Goal: Task Accomplishment & Management: Manage account settings

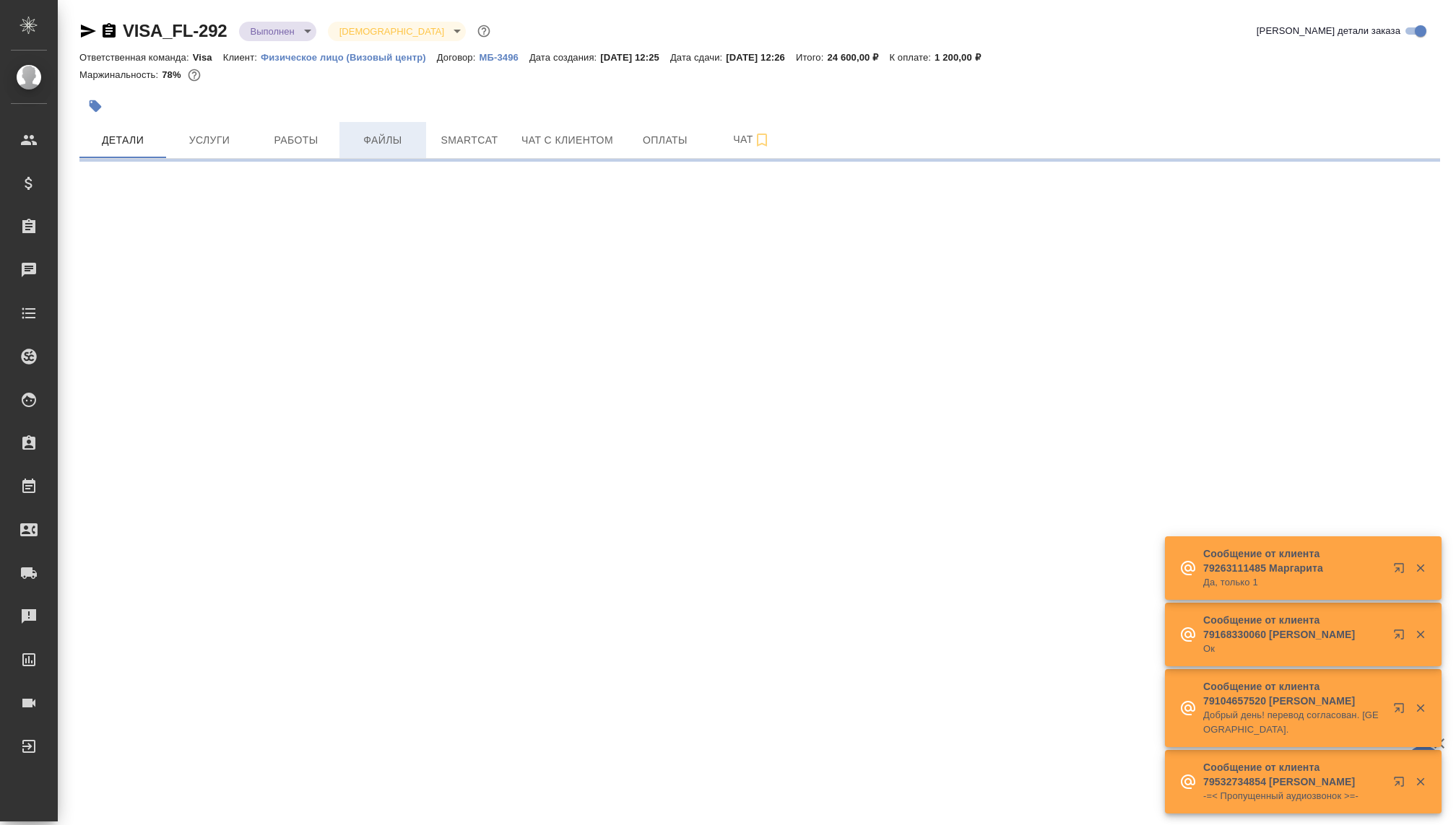
select select "RU"
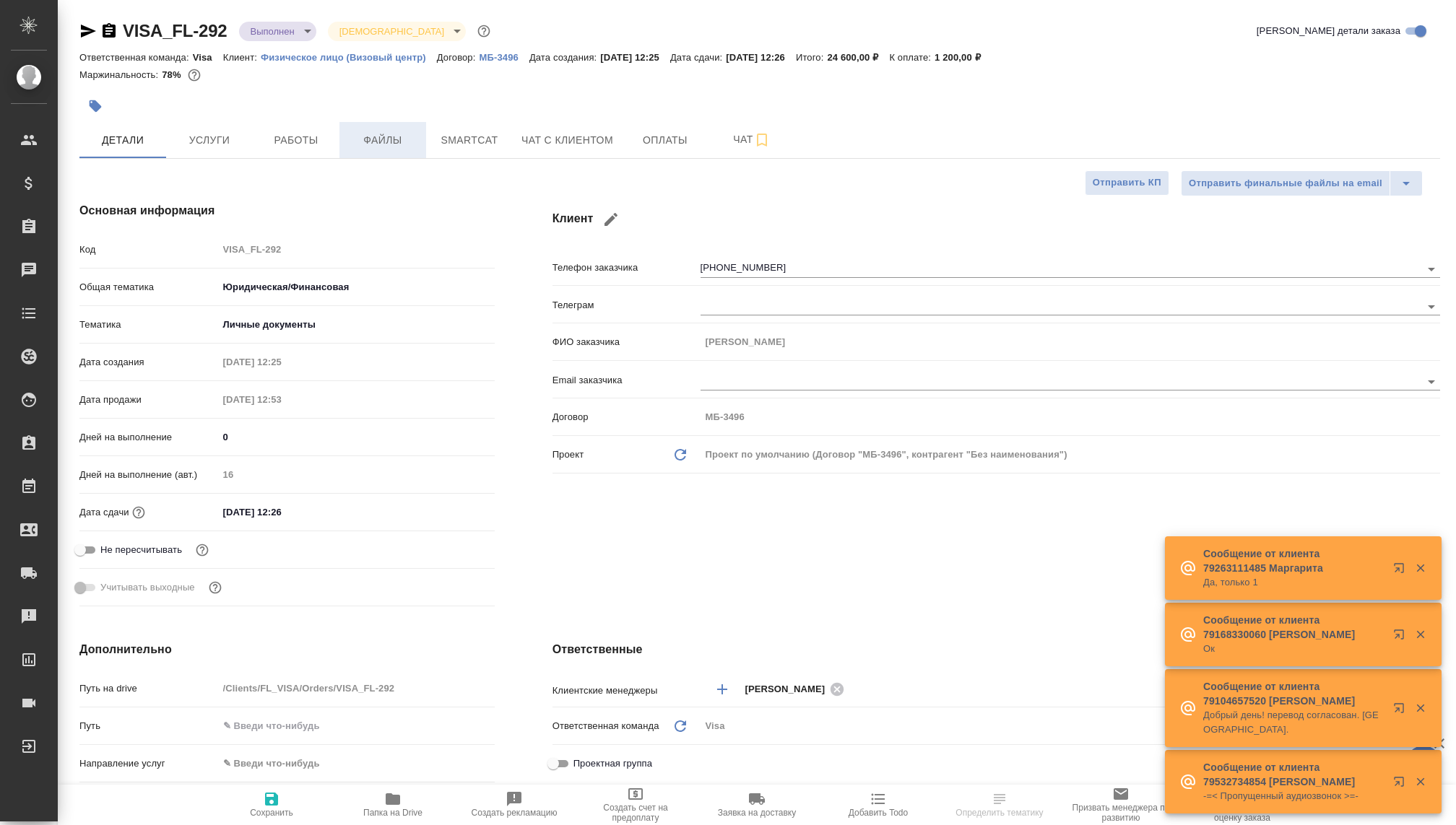
type textarea "x"
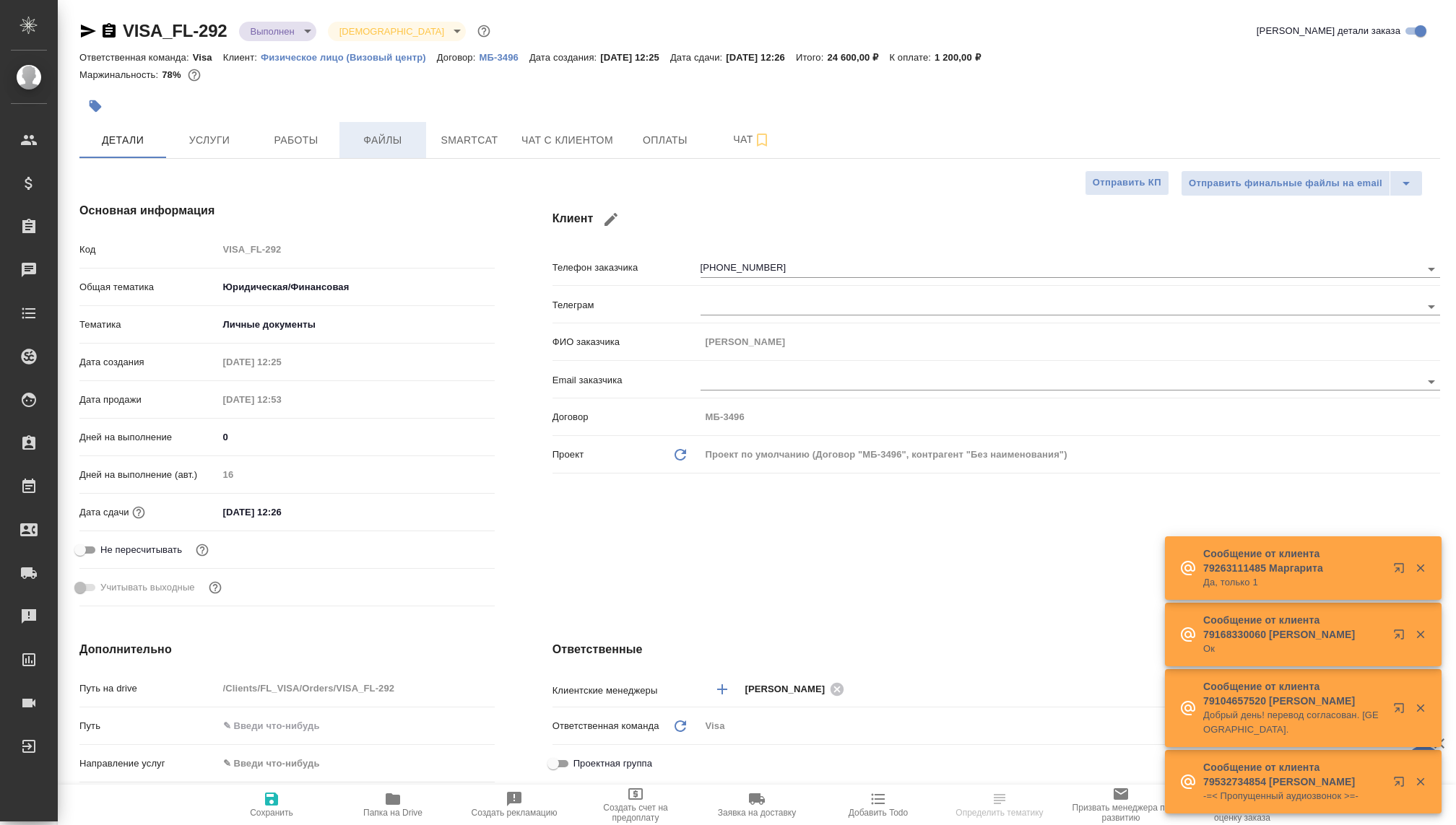
type textarea "x"
click at [222, 135] on span "Услуги" at bounding box center [209, 141] width 69 height 18
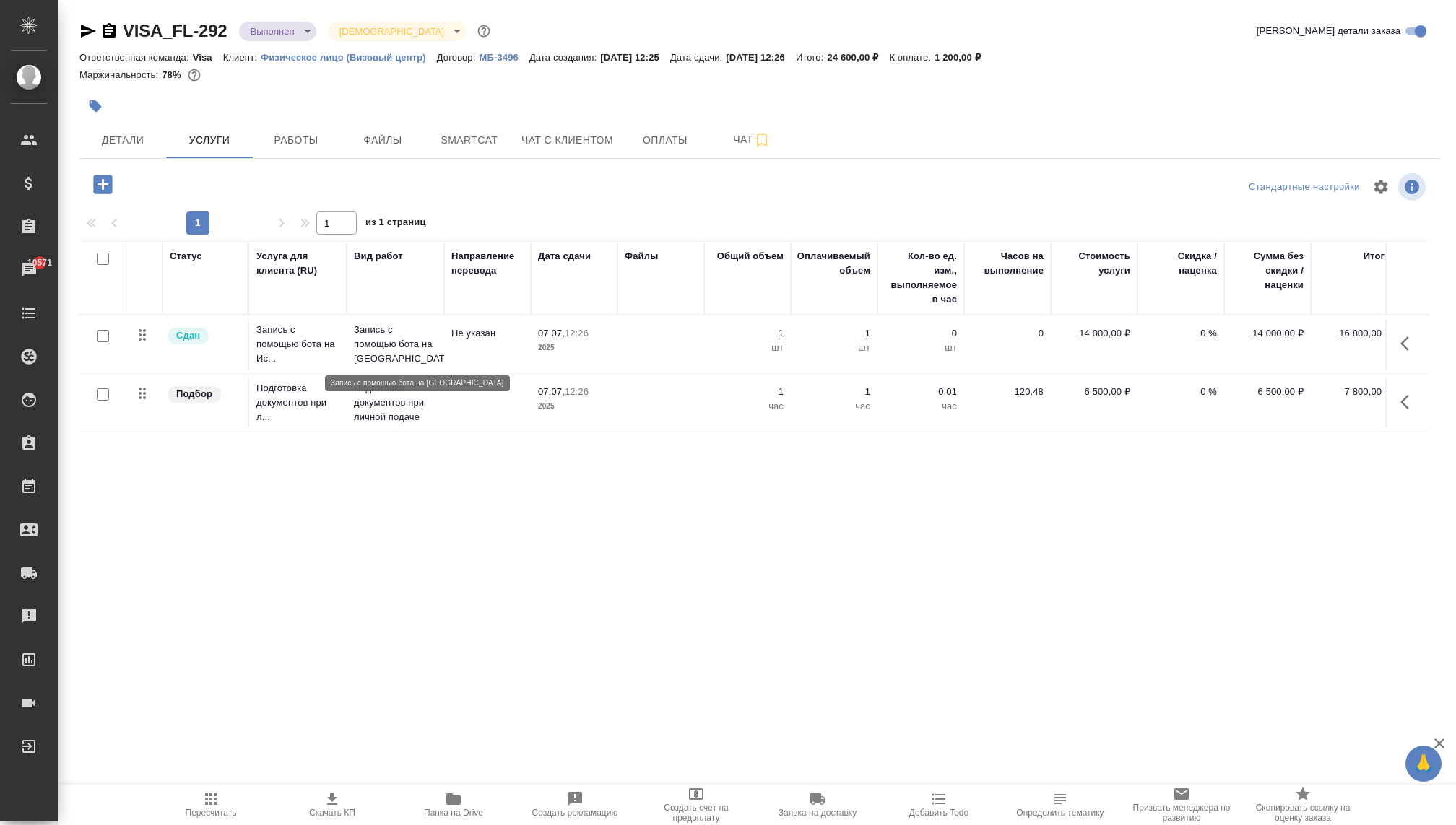
click at [404, 347] on p "Запись с помощью бота на Испанию" at bounding box center [395, 344] width 83 height 43
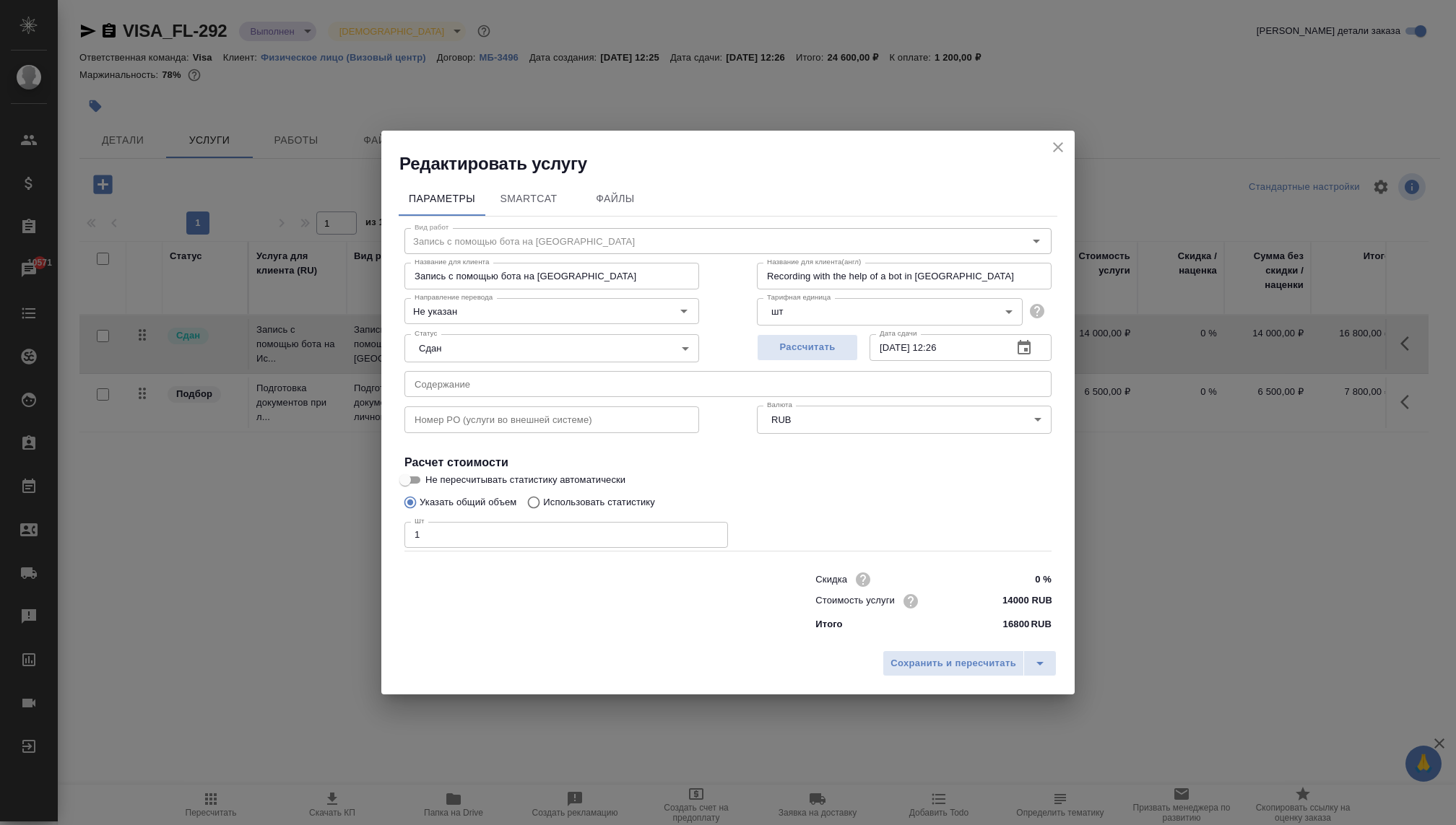
click at [1004, 601] on input "14000 RUB" at bounding box center [1024, 601] width 54 height 21
click at [1027, 604] on input "14000 RUB" at bounding box center [1024, 601] width 52 height 21
click at [1013, 604] on input "14000 RUB" at bounding box center [1024, 601] width 52 height 21
type input "12900 RUB"
click at [971, 665] on span "Сохранить и пересчитать" at bounding box center [953, 664] width 126 height 17
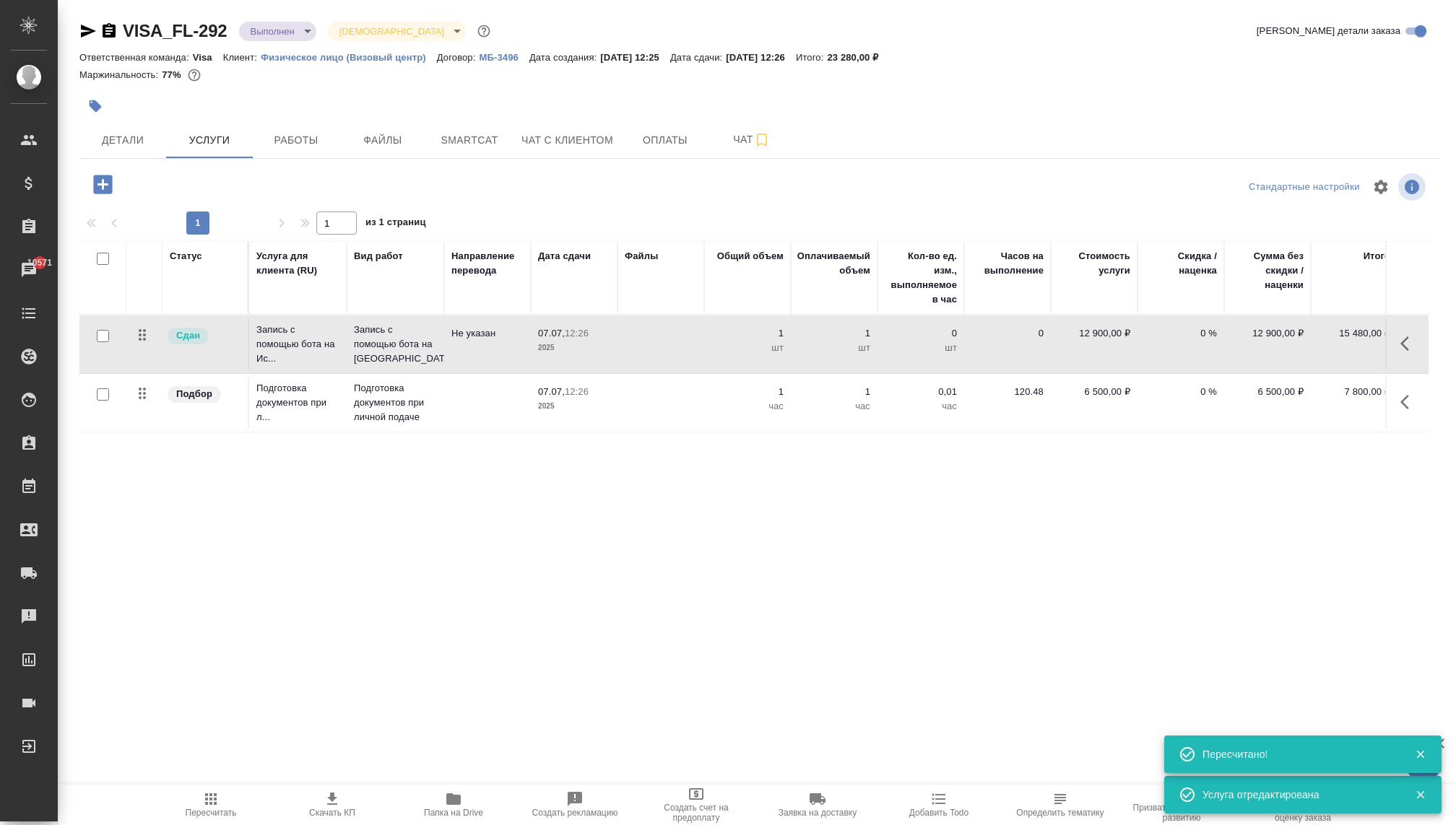
click at [655, 509] on div "Статус Услуга для клиента (RU) Вид работ Направление перевода Дата сдачи Файлы …" at bounding box center [754, 396] width 1350 height 310
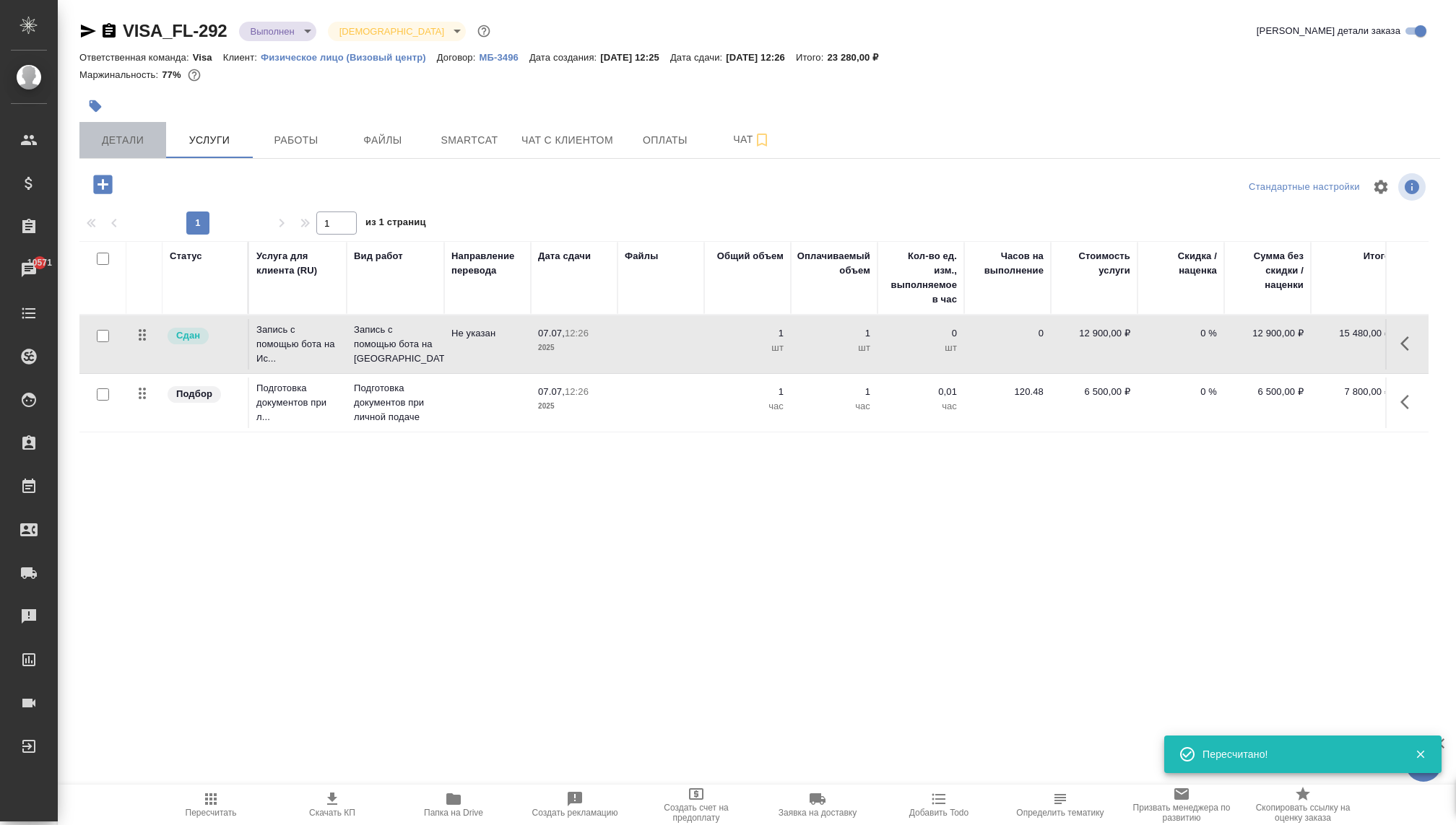
click at [126, 131] on button "Детали" at bounding box center [122, 139] width 87 height 36
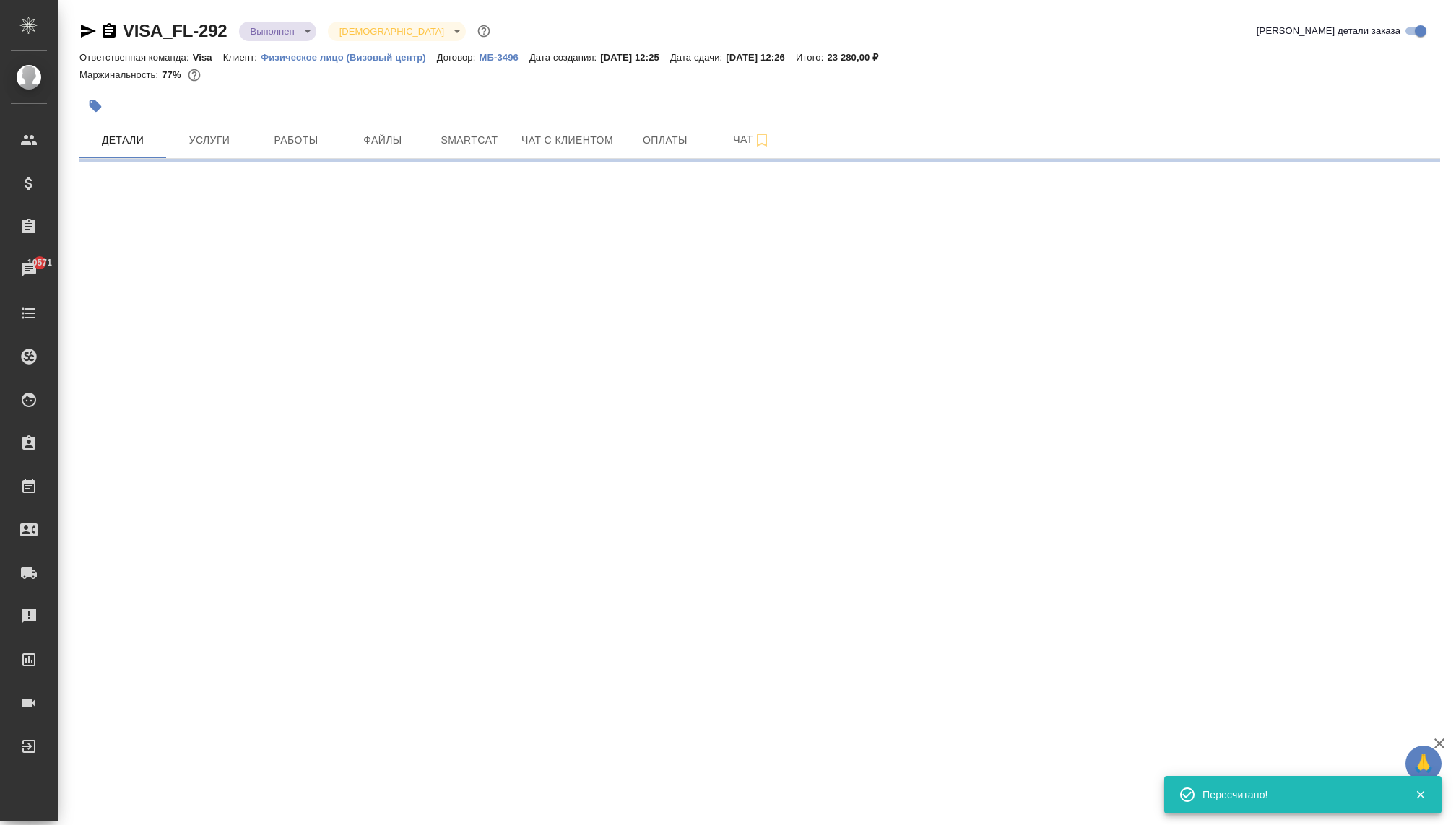
select select "RU"
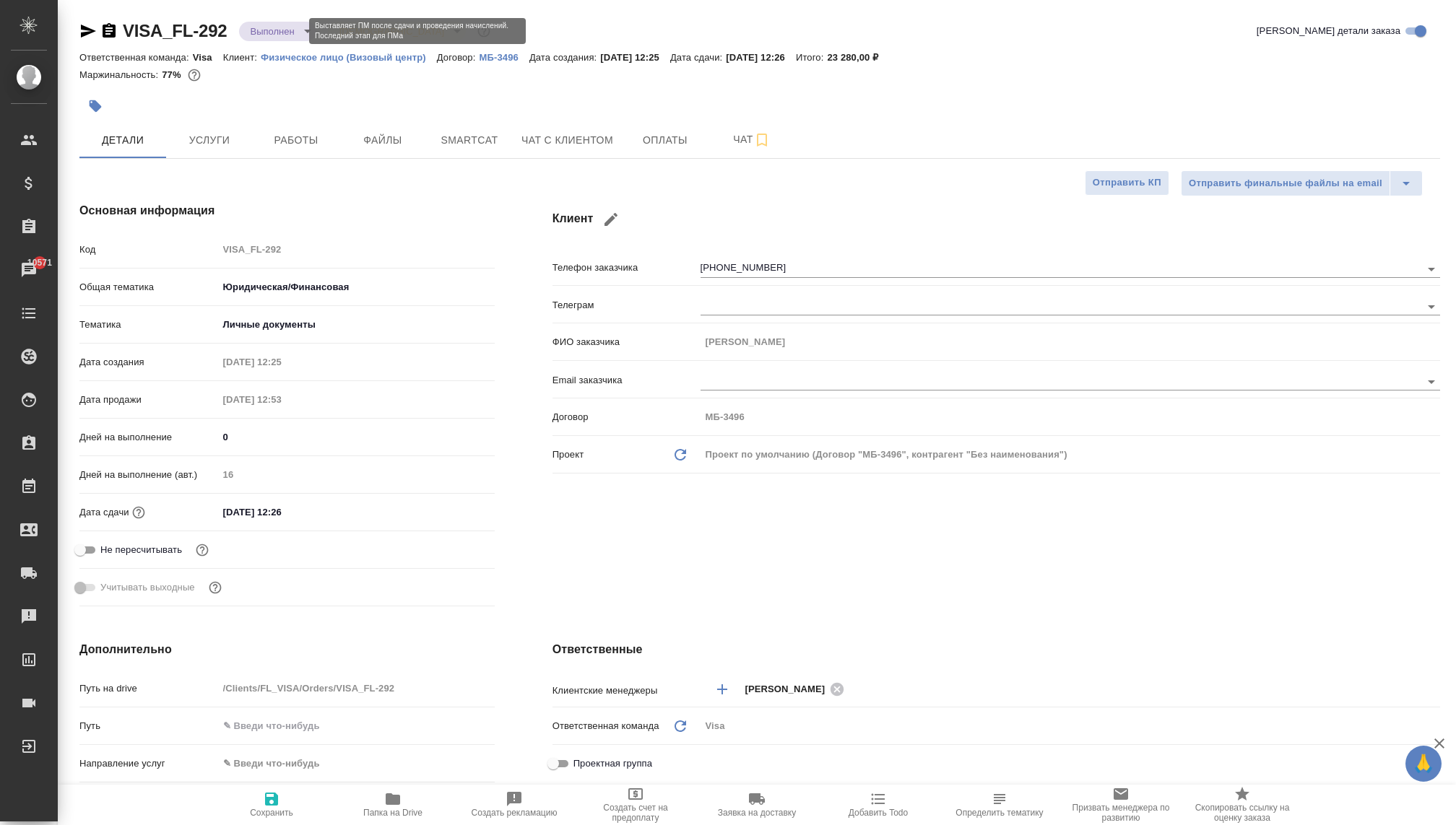
click at [282, 27] on body "🙏 .cls-1 fill:#fff; AWATERA Kovaleva Ekaterina Клиенты Спецификации Заказы 1057…" at bounding box center [728, 412] width 1456 height 825
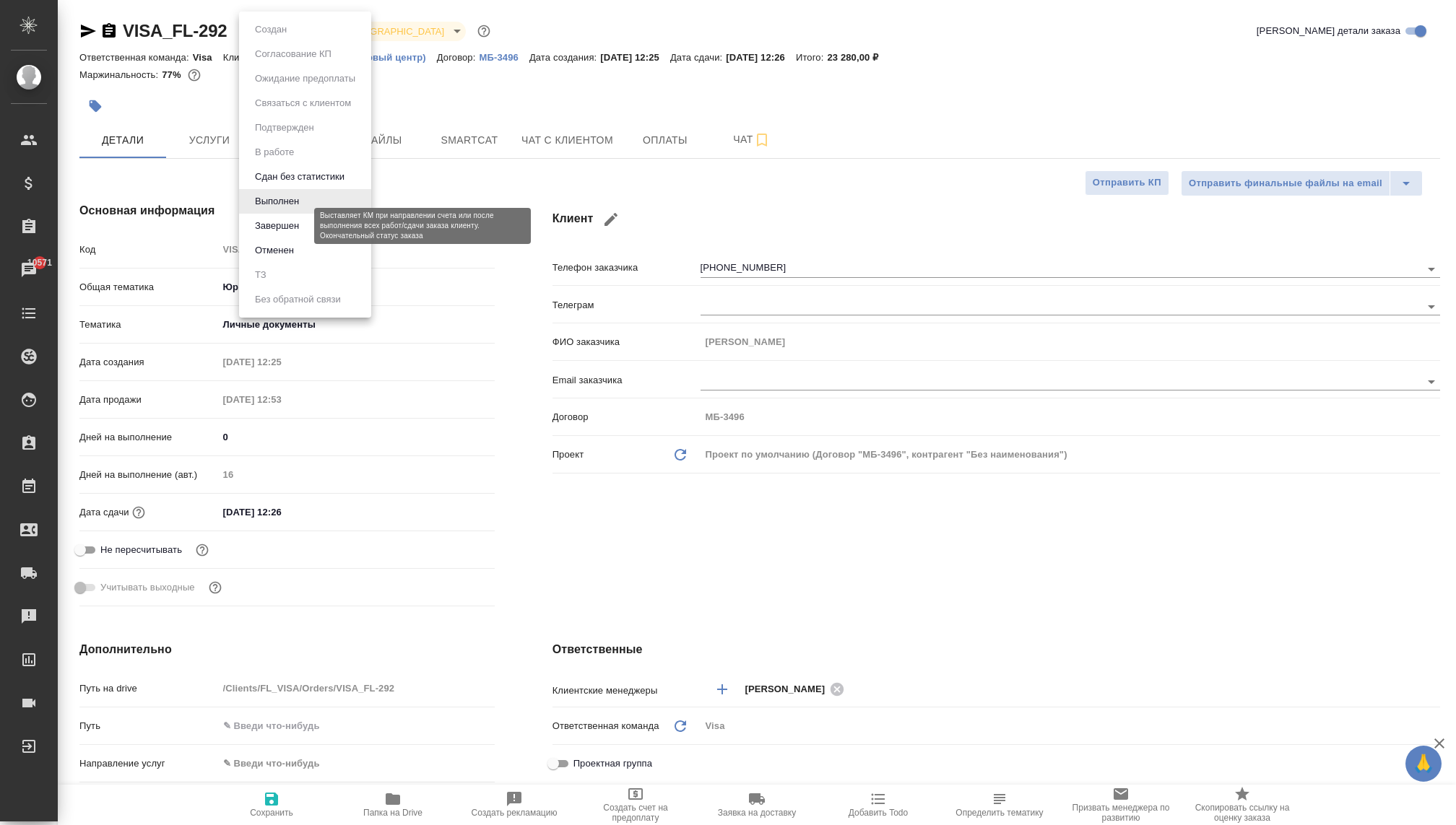
click at [283, 222] on button "Завершен" at bounding box center [276, 226] width 52 height 16
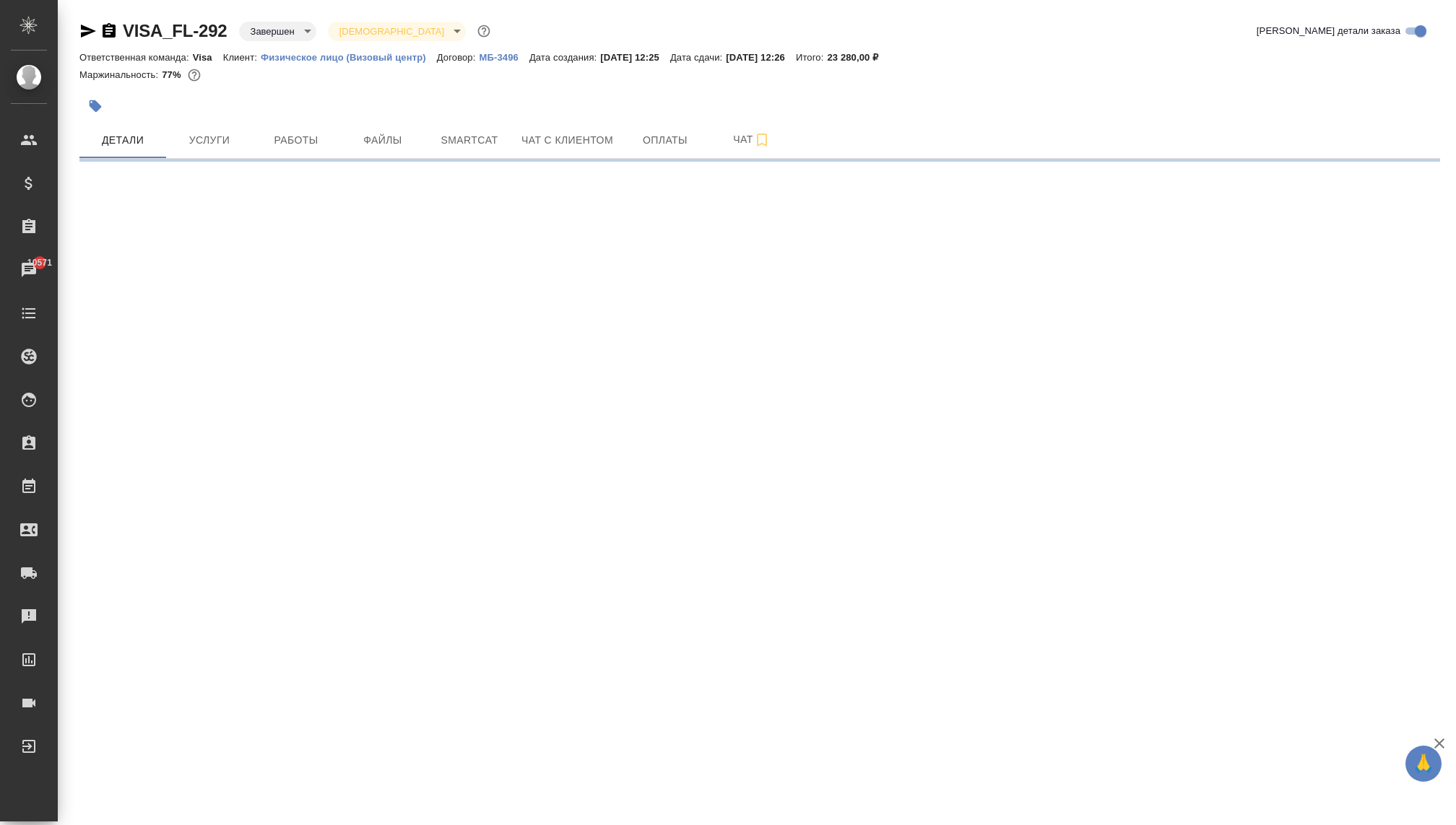
select select "RU"
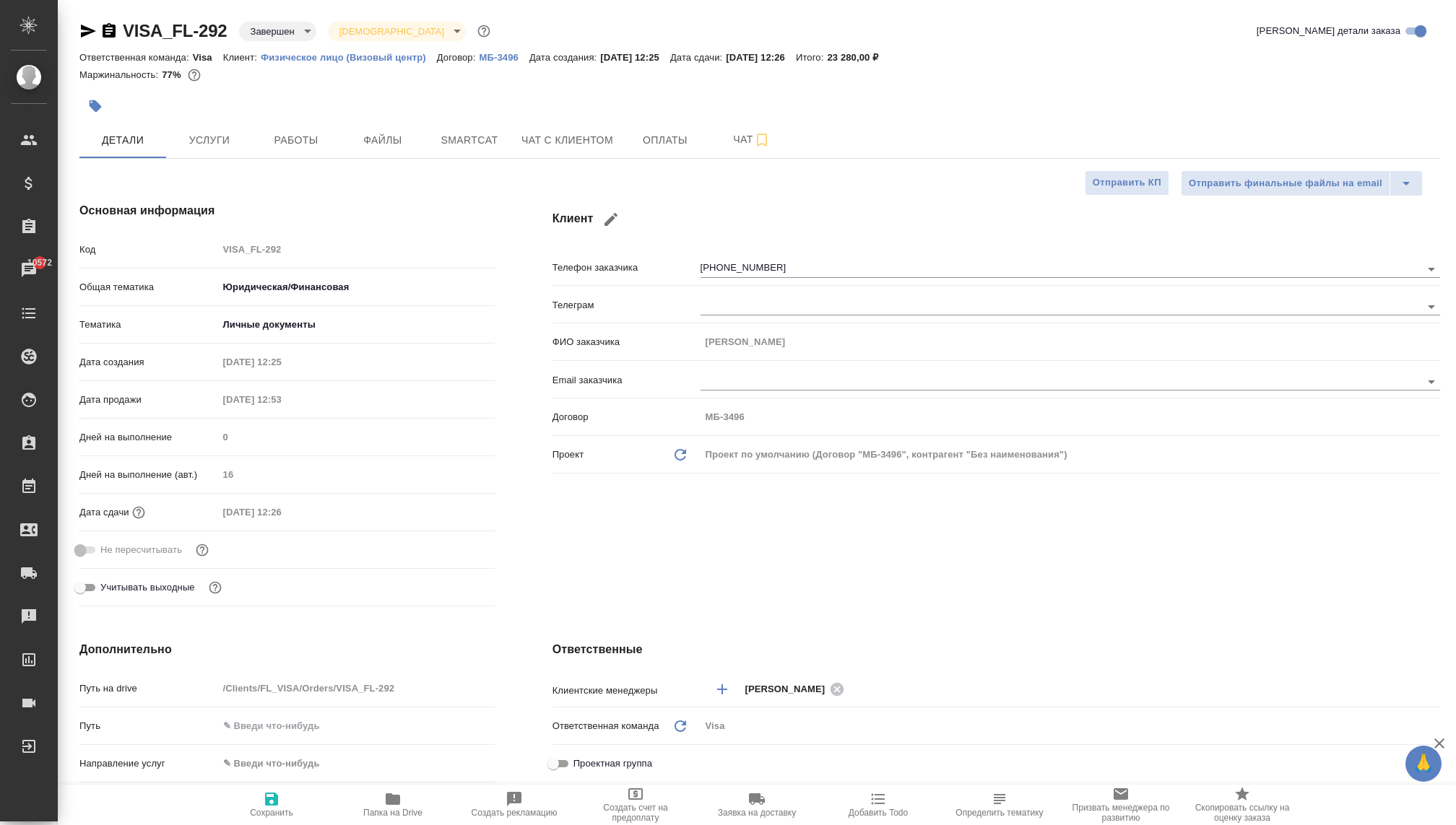
type textarea "x"
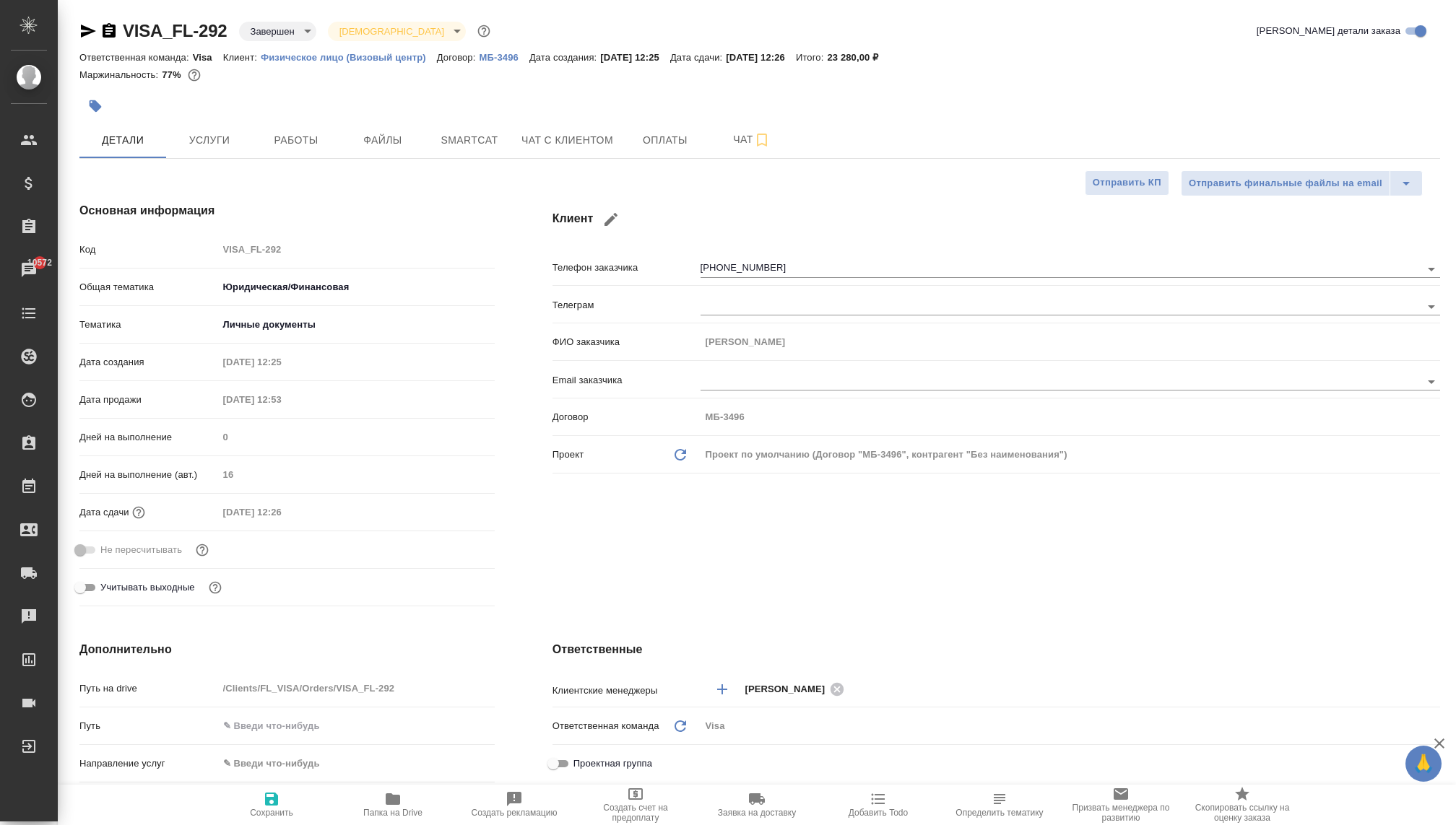
type textarea "x"
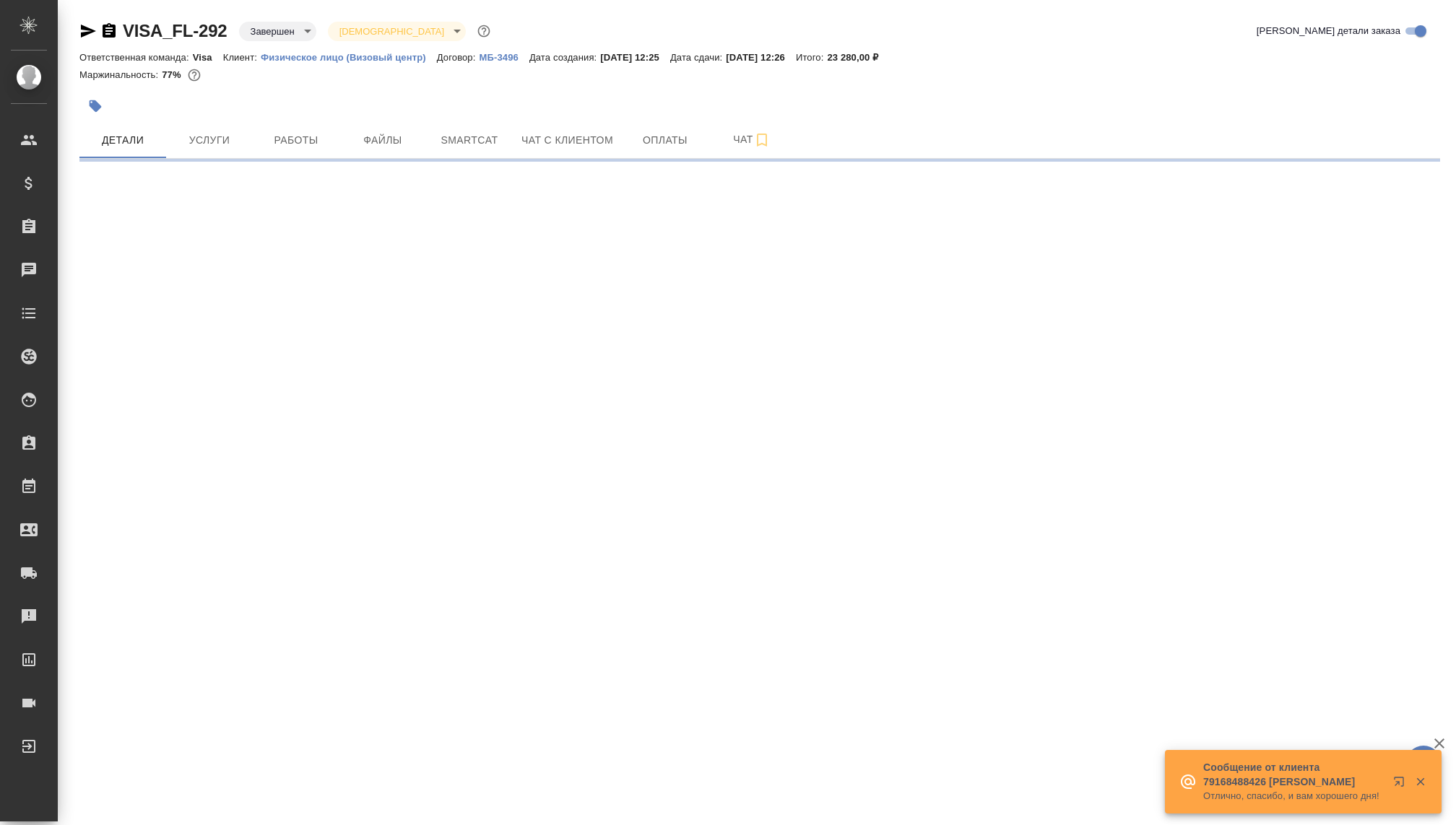
select select "RU"
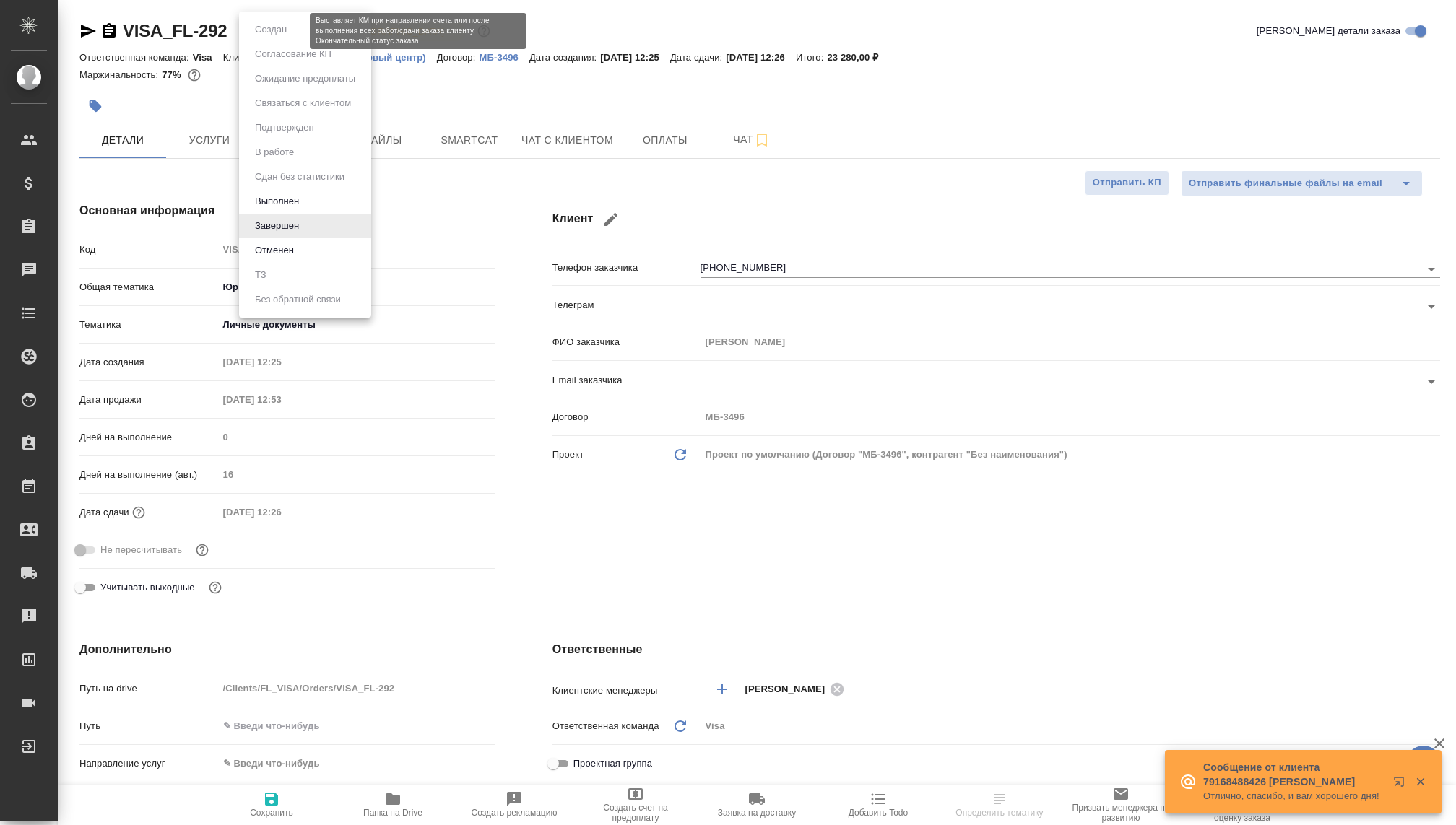
click at [277, 31] on body "🙏 .cls-1 fill:#fff; AWATERA Kovaleva Ekaterina Клиенты Спецификации Заказы Чаты…" at bounding box center [728, 412] width 1456 height 825
type textarea "x"
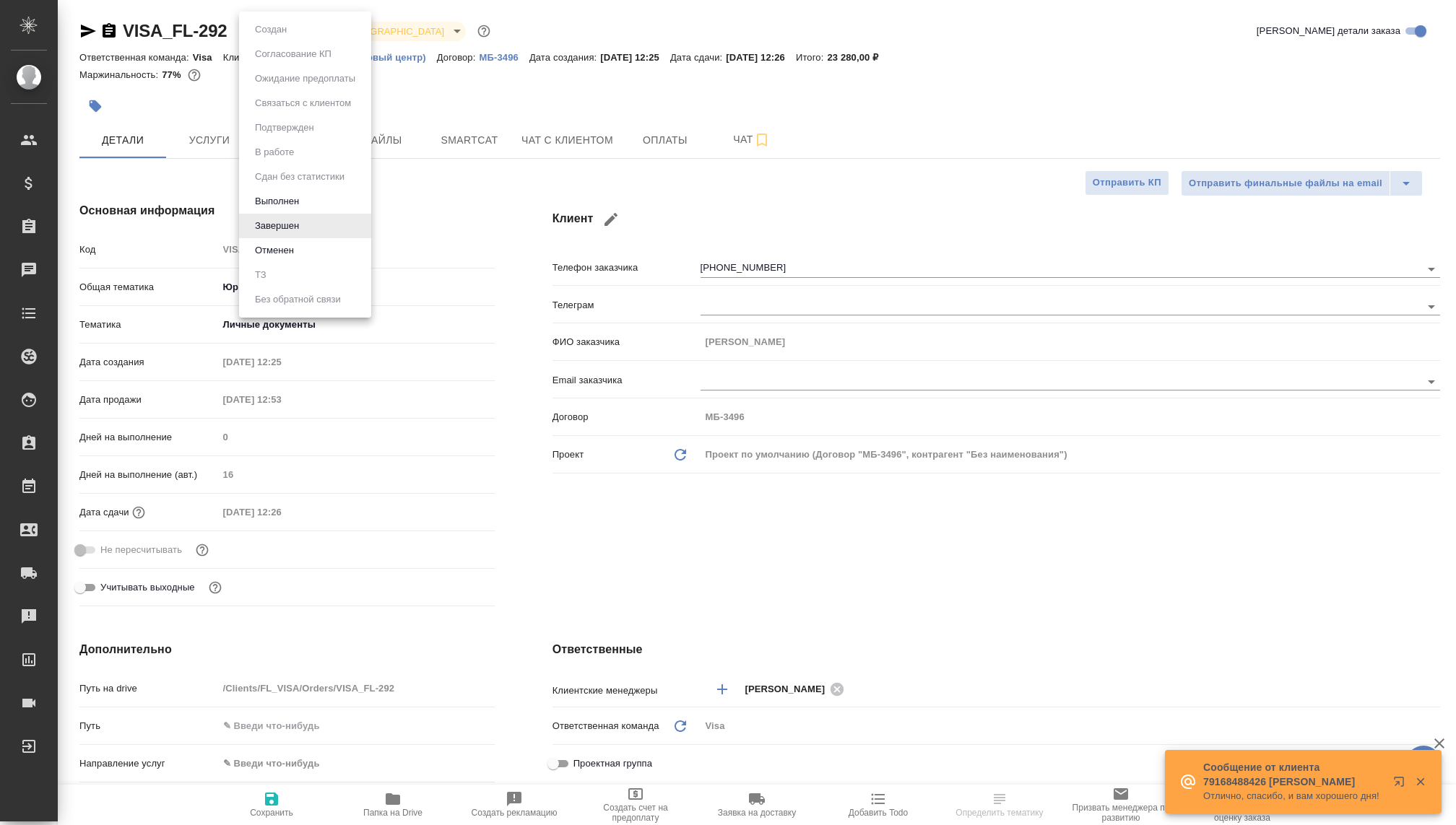
type textarea "x"
click at [511, 177] on div at bounding box center [728, 412] width 1456 height 825
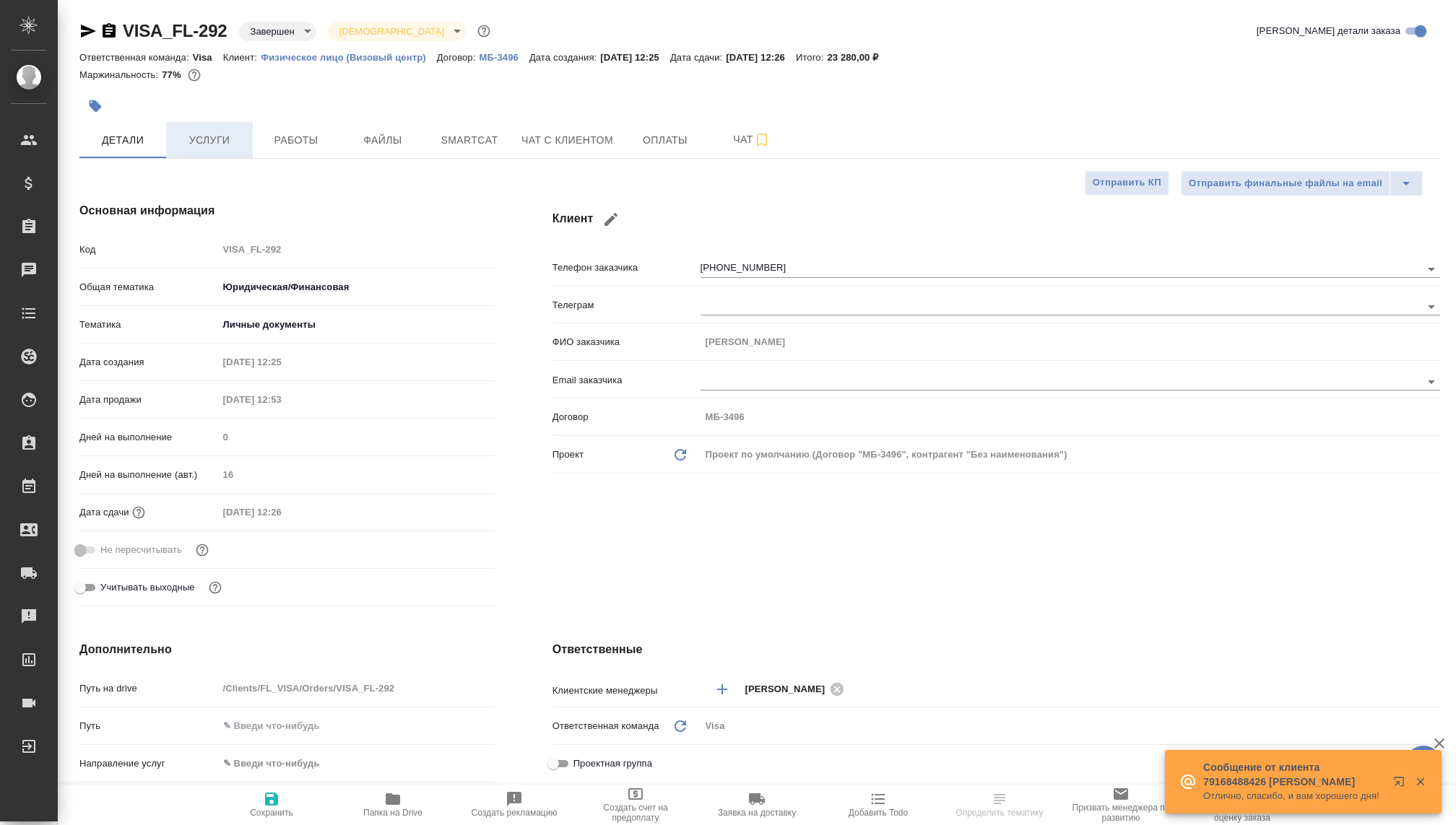
click at [221, 144] on span "Услуги" at bounding box center [209, 141] width 69 height 18
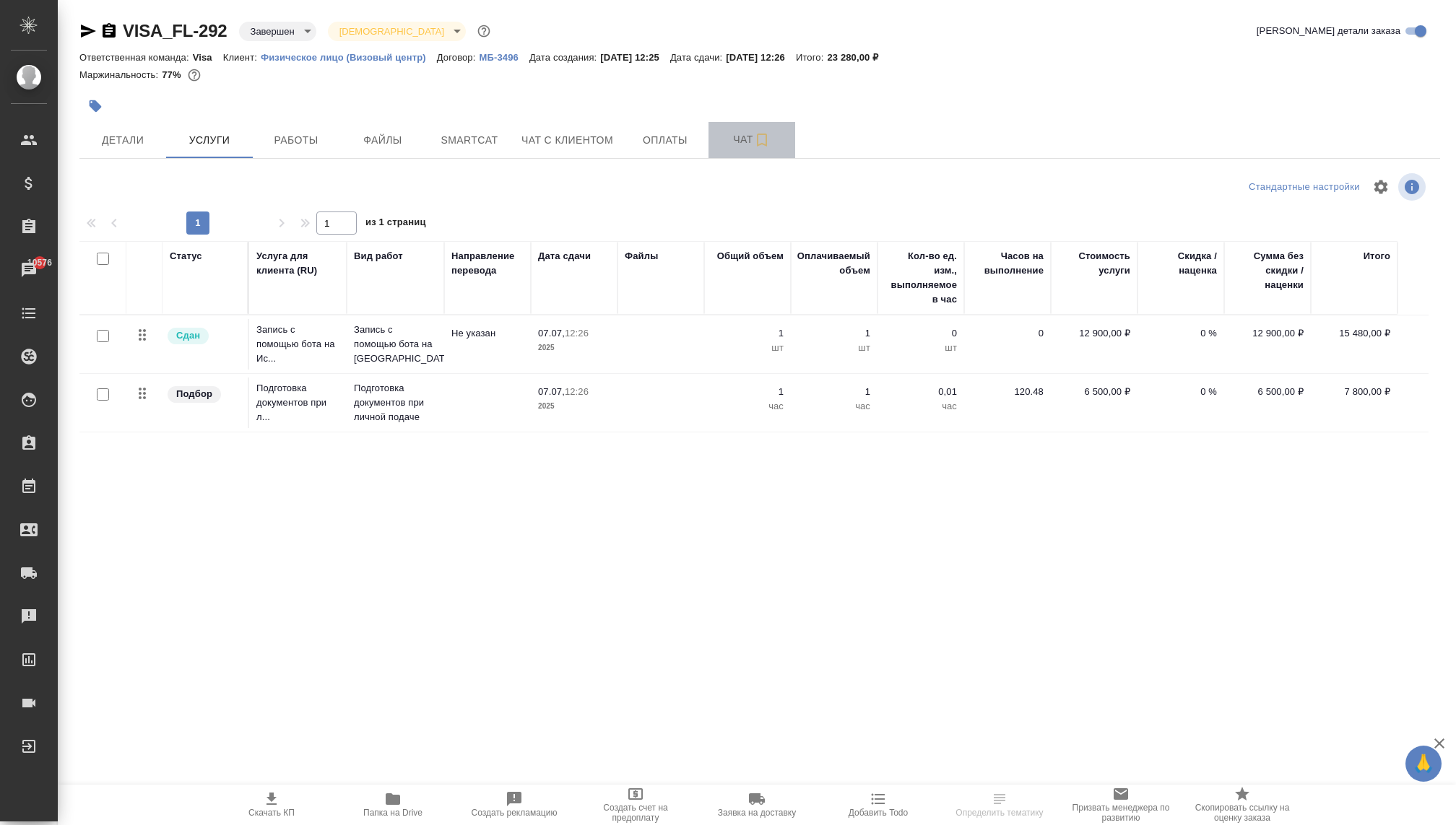
click at [713, 144] on button "Чат" at bounding box center [752, 139] width 87 height 36
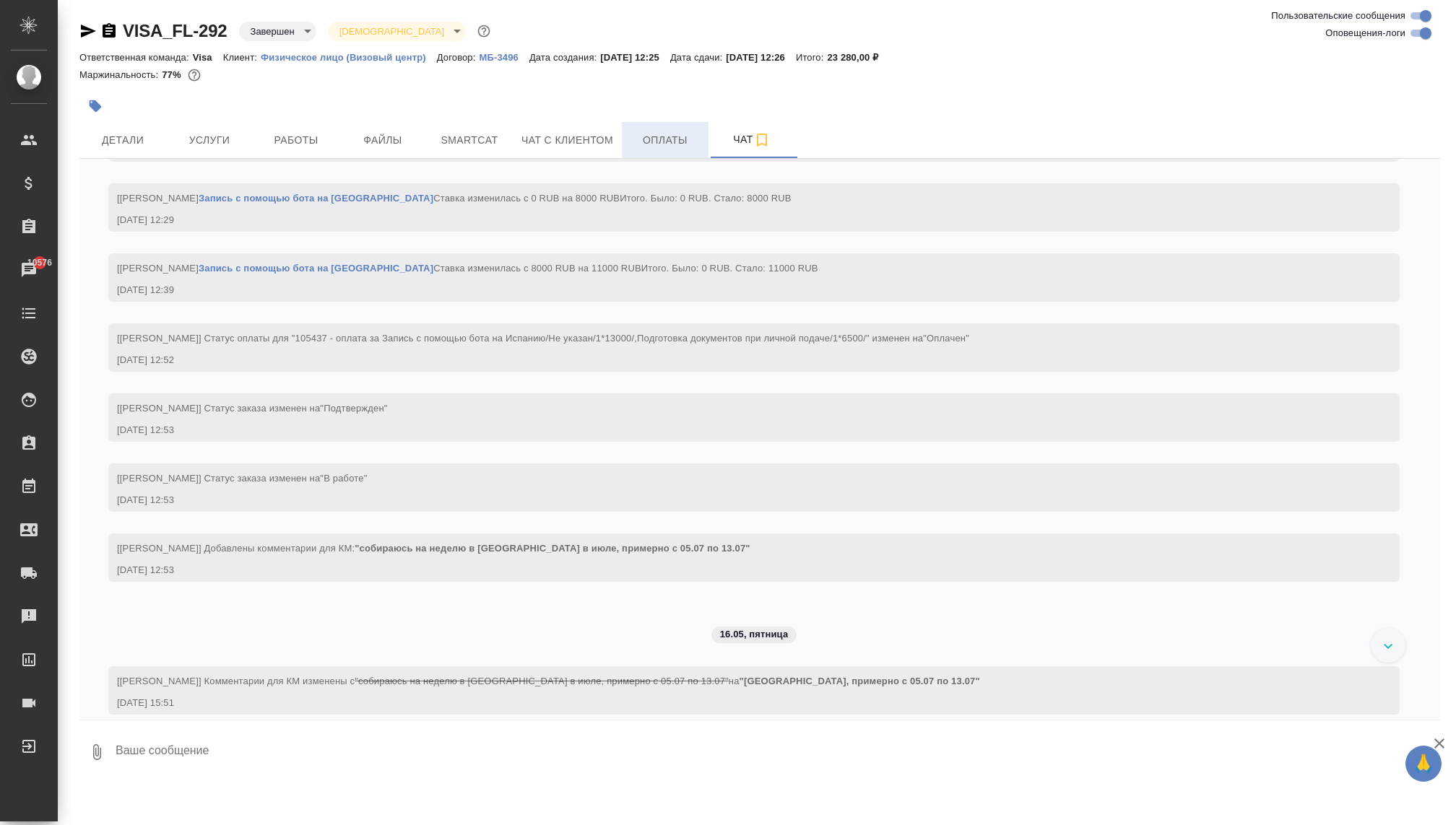
scroll to position [1204, 0]
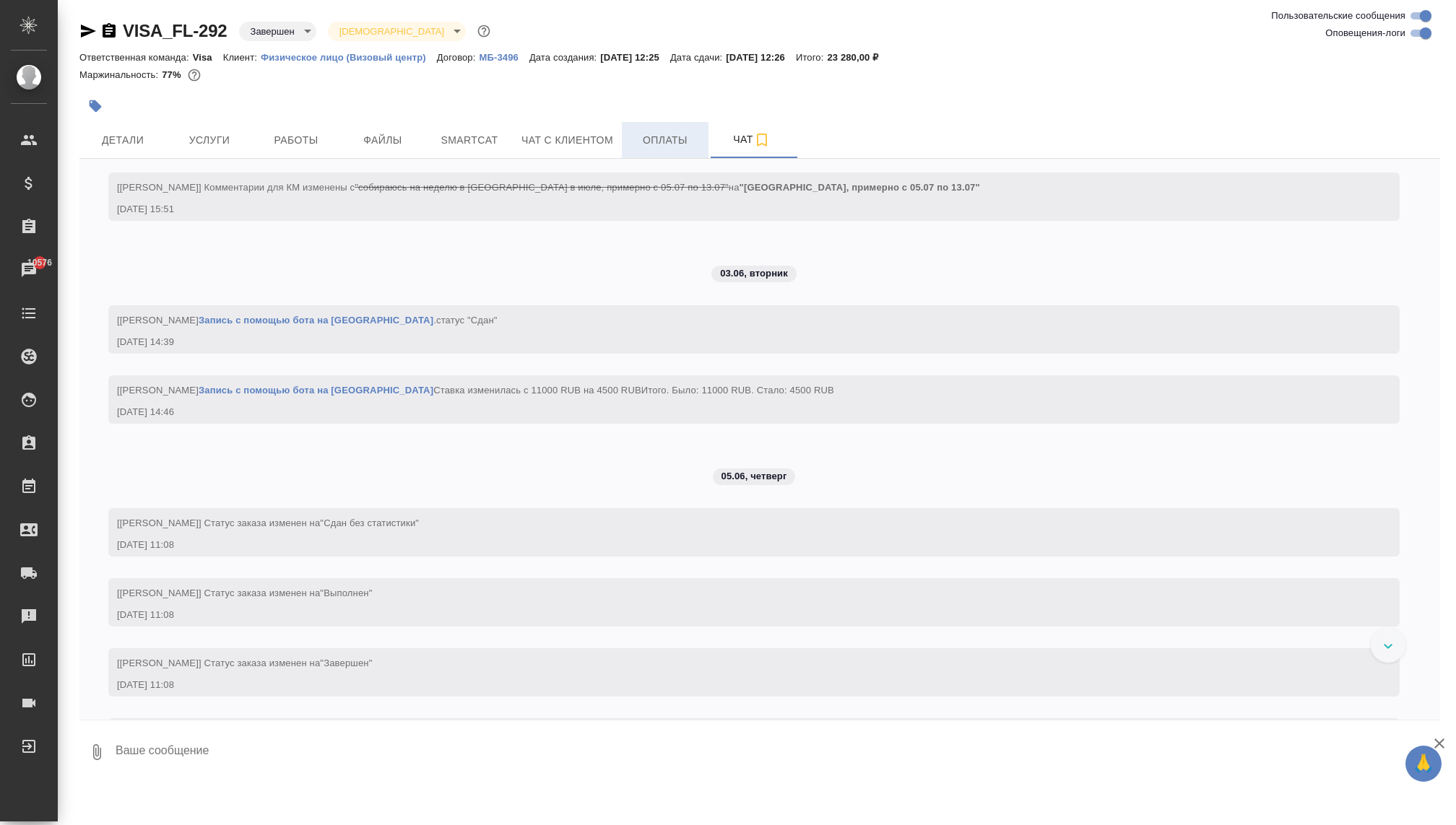
click at [678, 144] on span "Оплаты" at bounding box center [665, 141] width 69 height 18
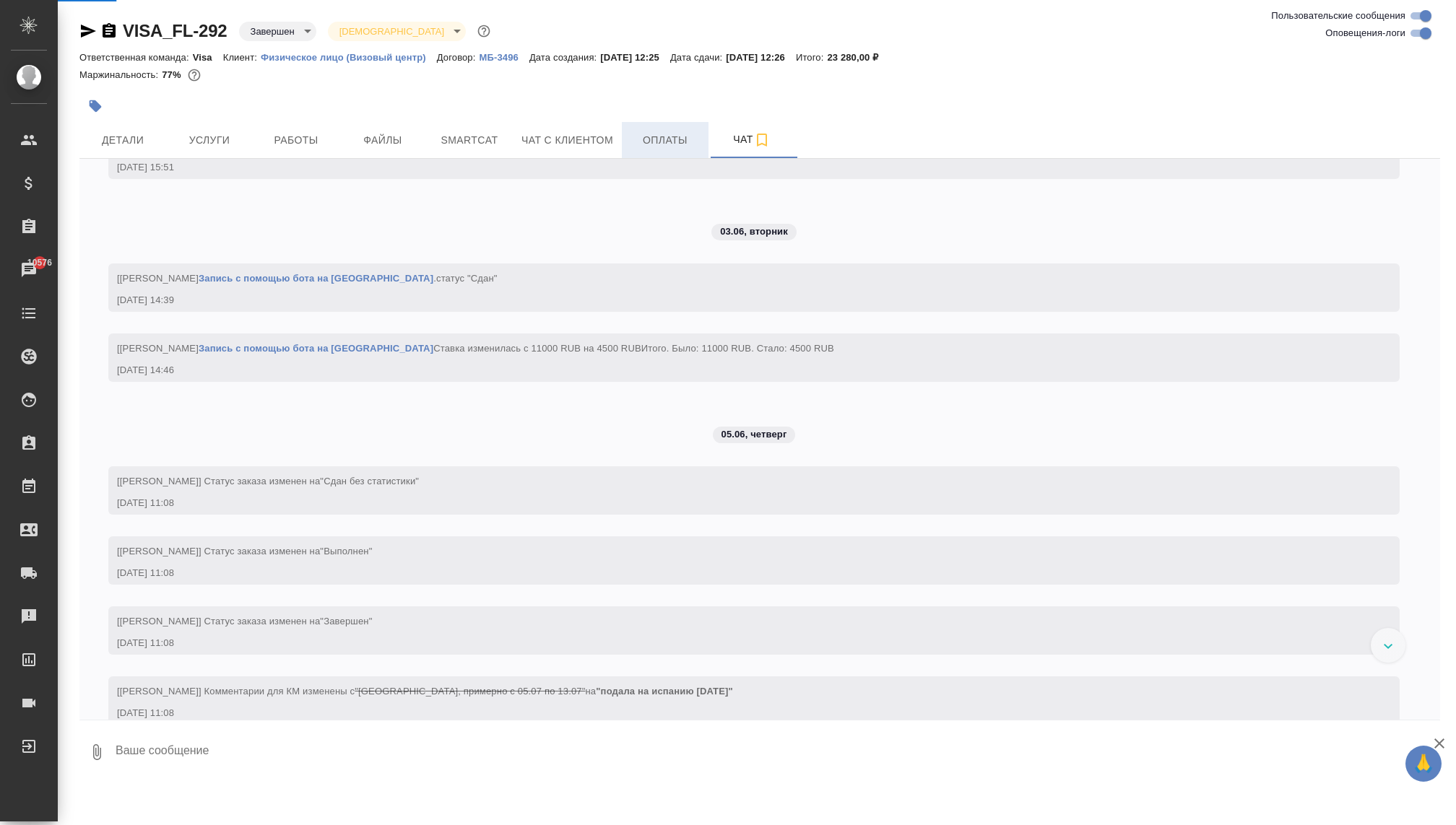
scroll to position [0, 0]
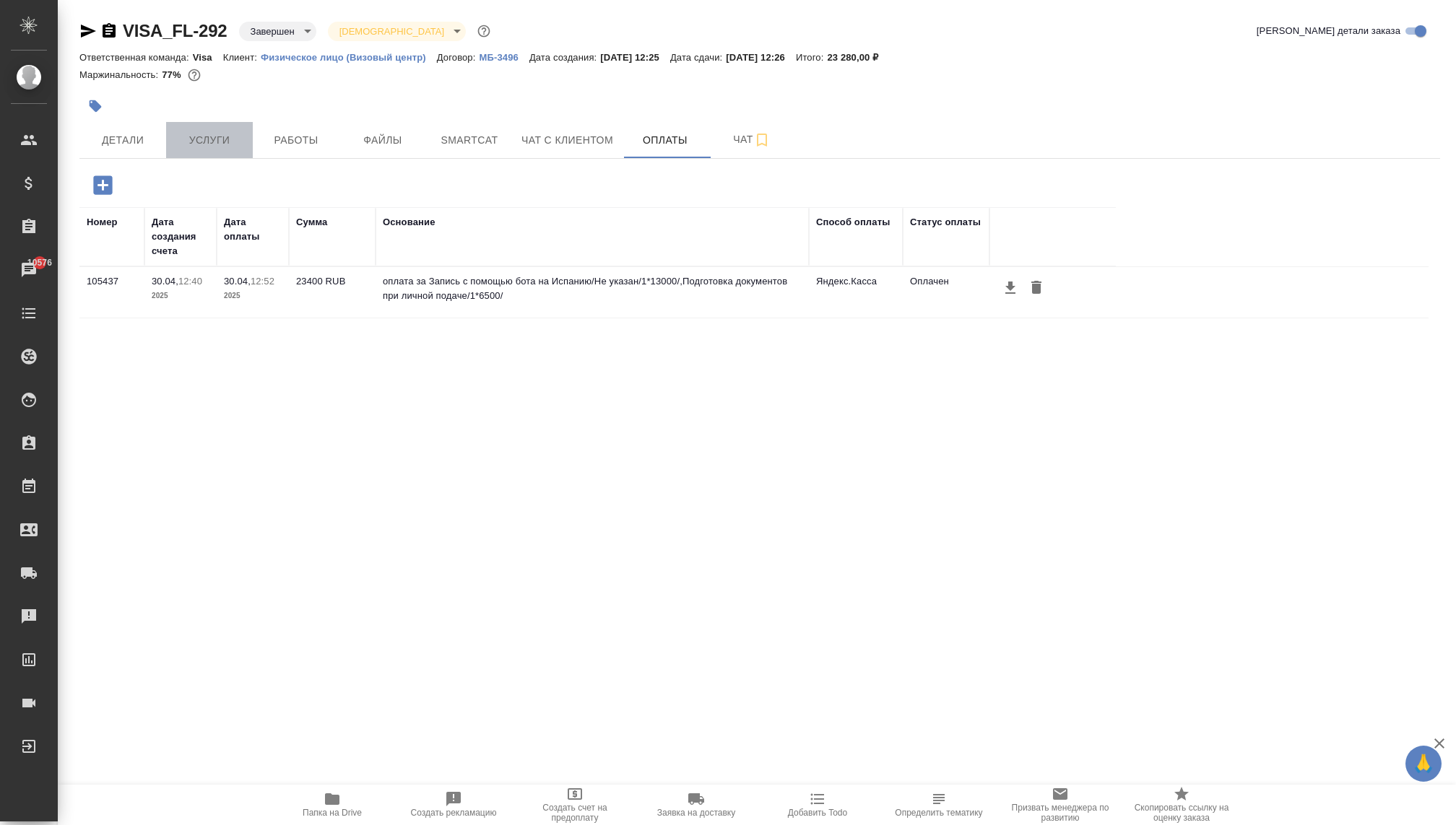
click at [215, 140] on span "Услуги" at bounding box center [209, 141] width 69 height 18
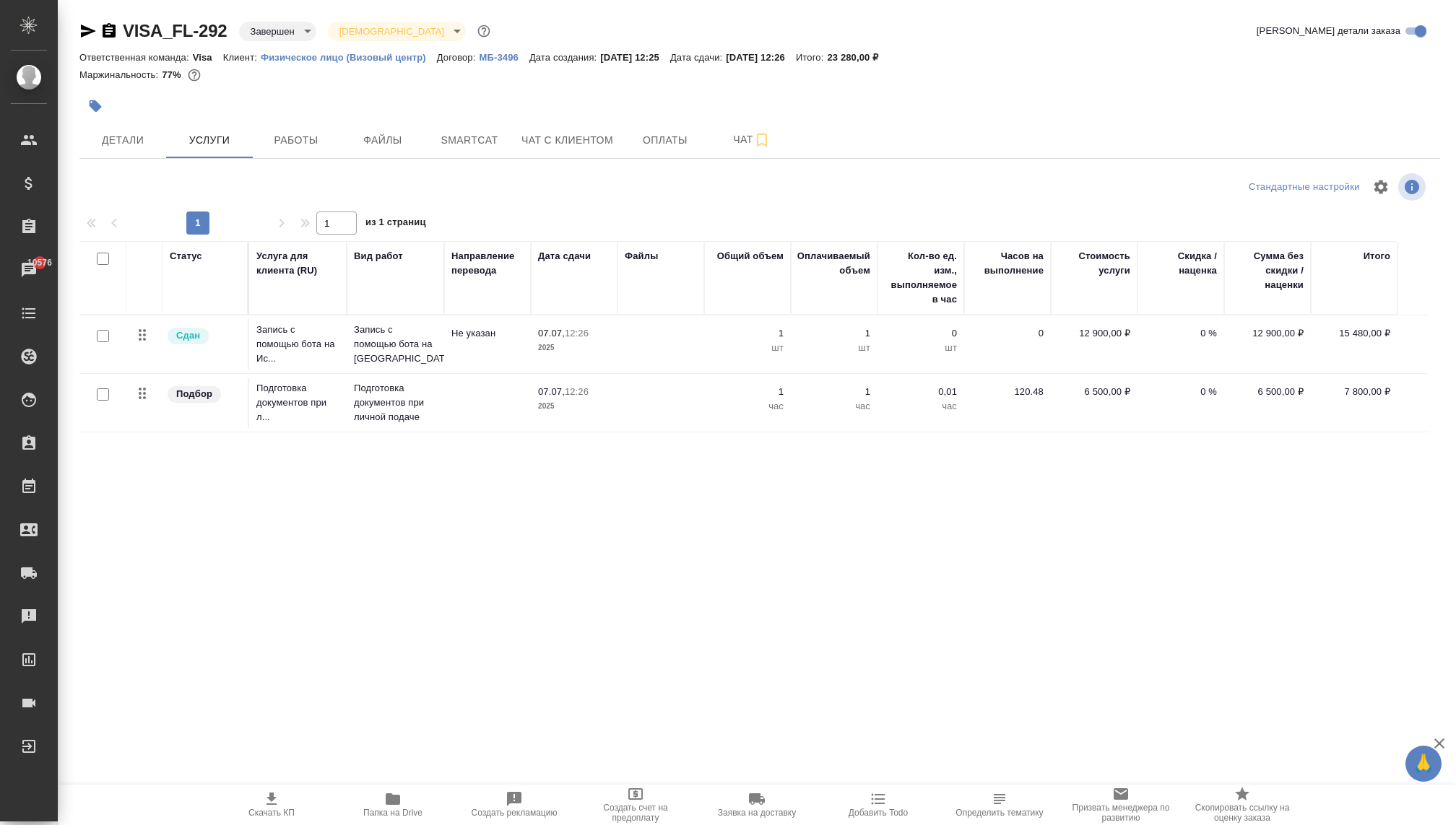
click at [1090, 342] on td "12 900,00 ₽" at bounding box center [1094, 344] width 87 height 50
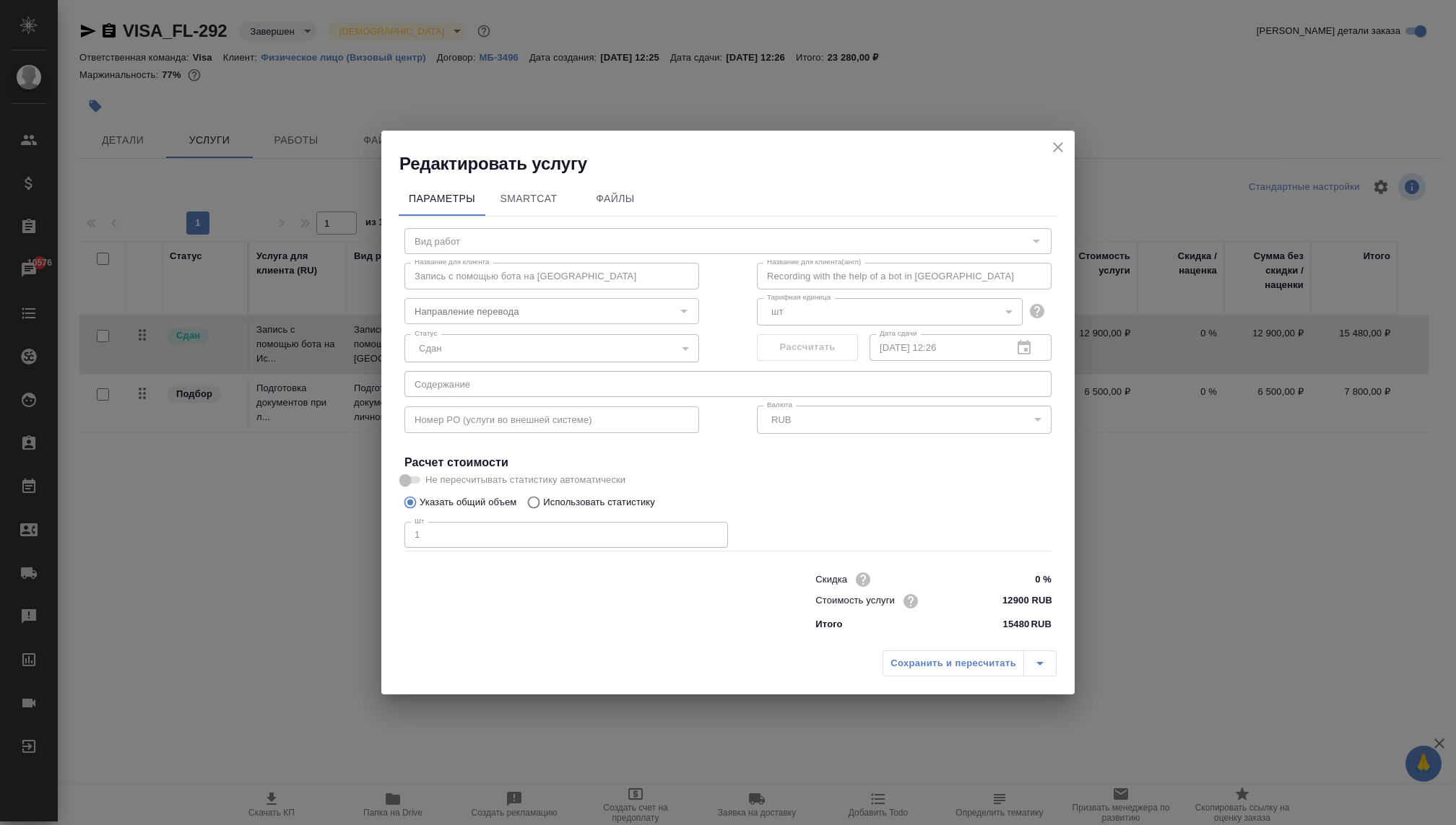
type input "Запись с помощью бота на Испанию"
type input "Не указан"
click at [1019, 599] on input "12900 RUB" at bounding box center [1024, 601] width 52 height 21
type input "14000 RUB"
click at [981, 664] on div "Сохранить и пересчитать" at bounding box center [969, 663] width 174 height 26
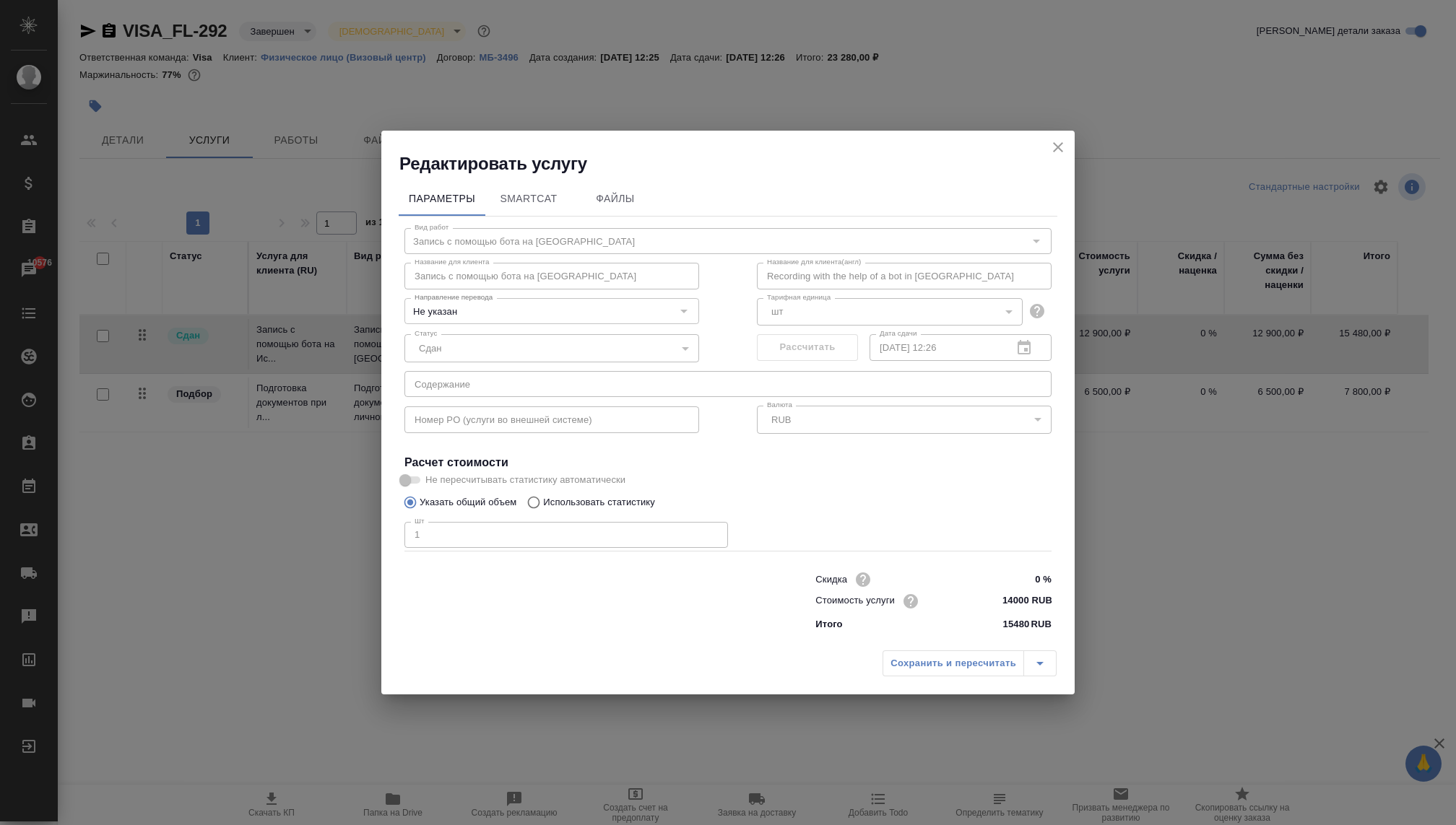
click at [969, 660] on div "Сохранить и пересчитать" at bounding box center [969, 663] width 174 height 26
click at [946, 668] on div "Сохранить и пересчитать" at bounding box center [969, 663] width 174 height 26
click at [946, 664] on div "Сохранить и пересчитать" at bounding box center [969, 663] width 174 height 26
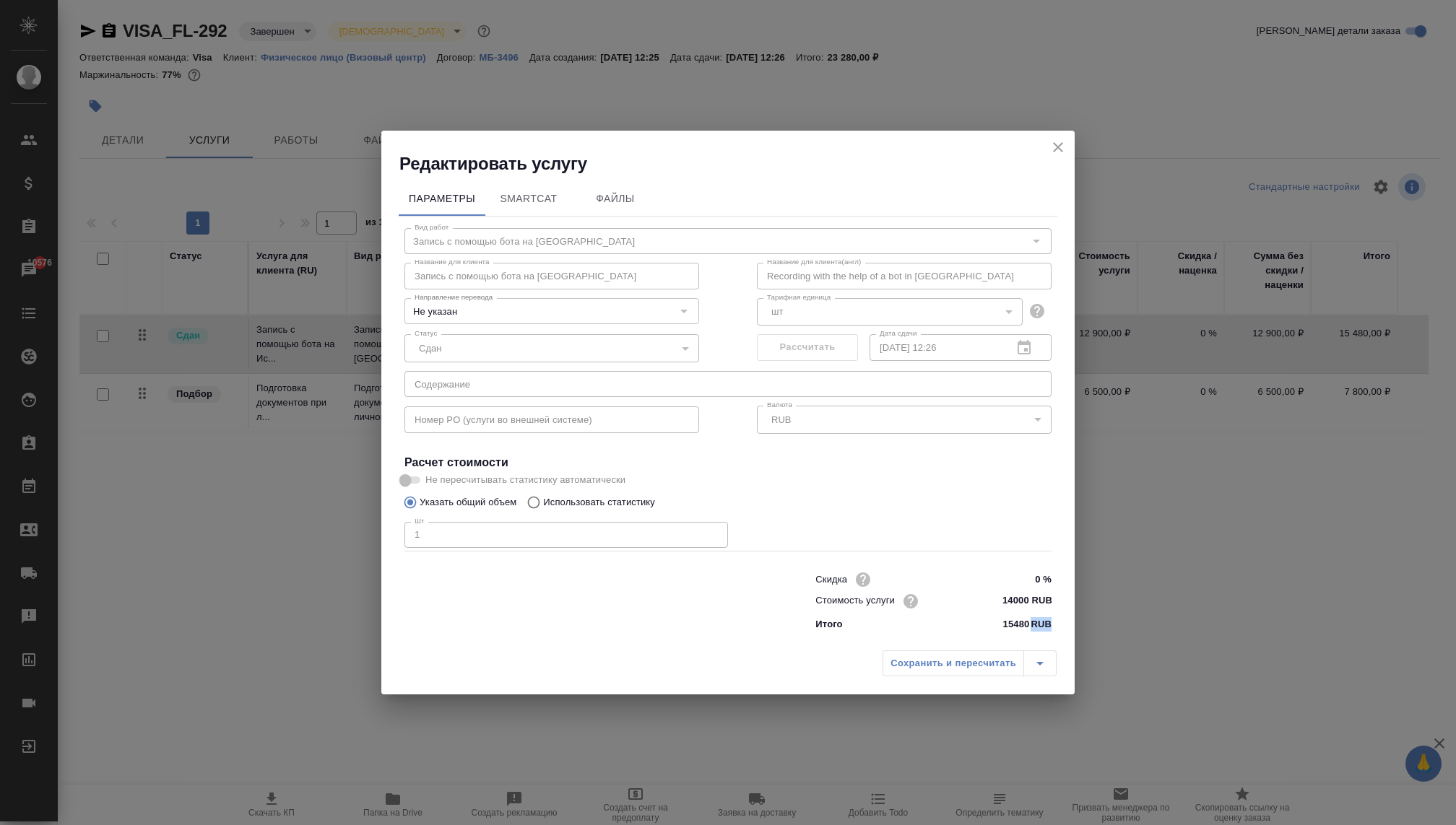
click at [947, 664] on div "Сохранить и пересчитать" at bounding box center [969, 663] width 174 height 26
click at [1074, 611] on div "Параметры SmartCat Файлы Вид работ Запись с помощью бота на Испанию Вид работ Н…" at bounding box center [727, 409] width 693 height 468
click at [962, 671] on div "Сохранить и пересчитать" at bounding box center [969, 663] width 174 height 26
click at [962, 665] on div "Сохранить и пересчитать" at bounding box center [969, 663] width 174 height 26
click at [1065, 154] on icon "close" at bounding box center [1058, 147] width 17 height 17
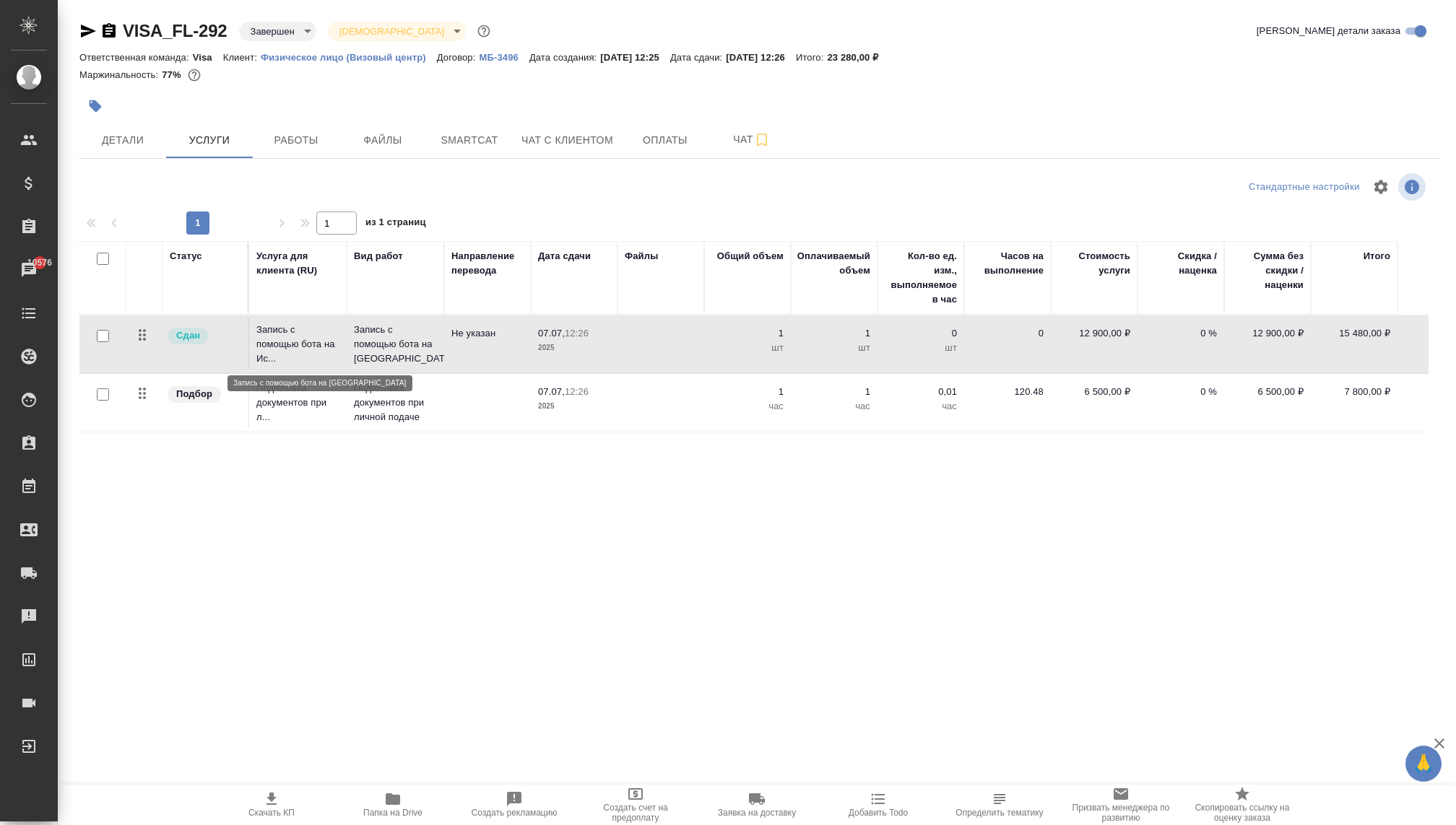
click at [289, 334] on p "Запись с помощью бота на Ис..." at bounding box center [297, 344] width 83 height 43
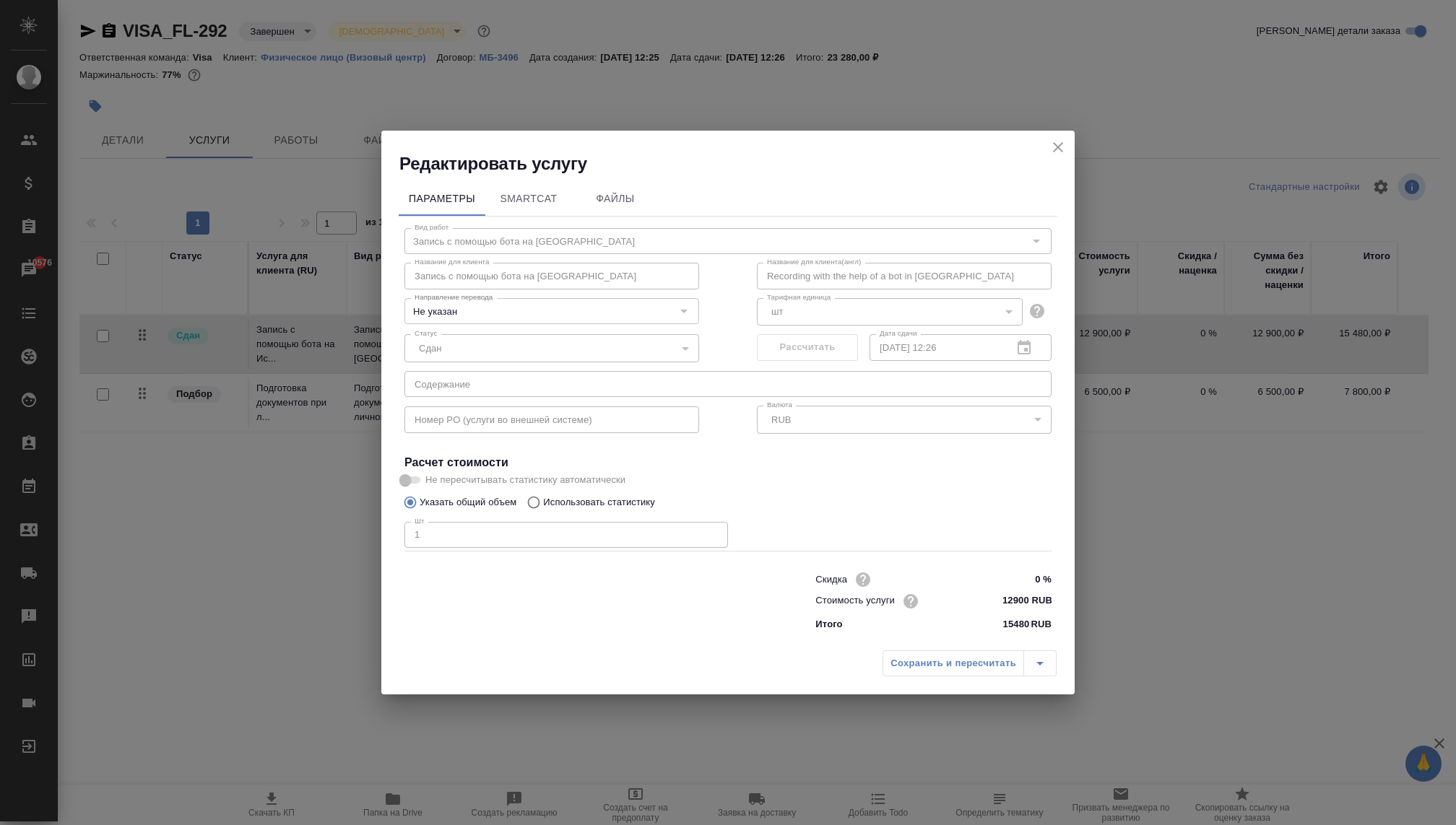
click at [1021, 598] on input "12900 RUB" at bounding box center [1024, 601] width 54 height 21
click at [1015, 599] on input "12900 RUB" at bounding box center [1024, 601] width 52 height 21
type input "13000 RUB"
click at [954, 675] on div "Сохранить и пересчитать" at bounding box center [969, 663] width 174 height 26
click at [954, 664] on div "Сохранить и пересчитать" at bounding box center [969, 663] width 174 height 26
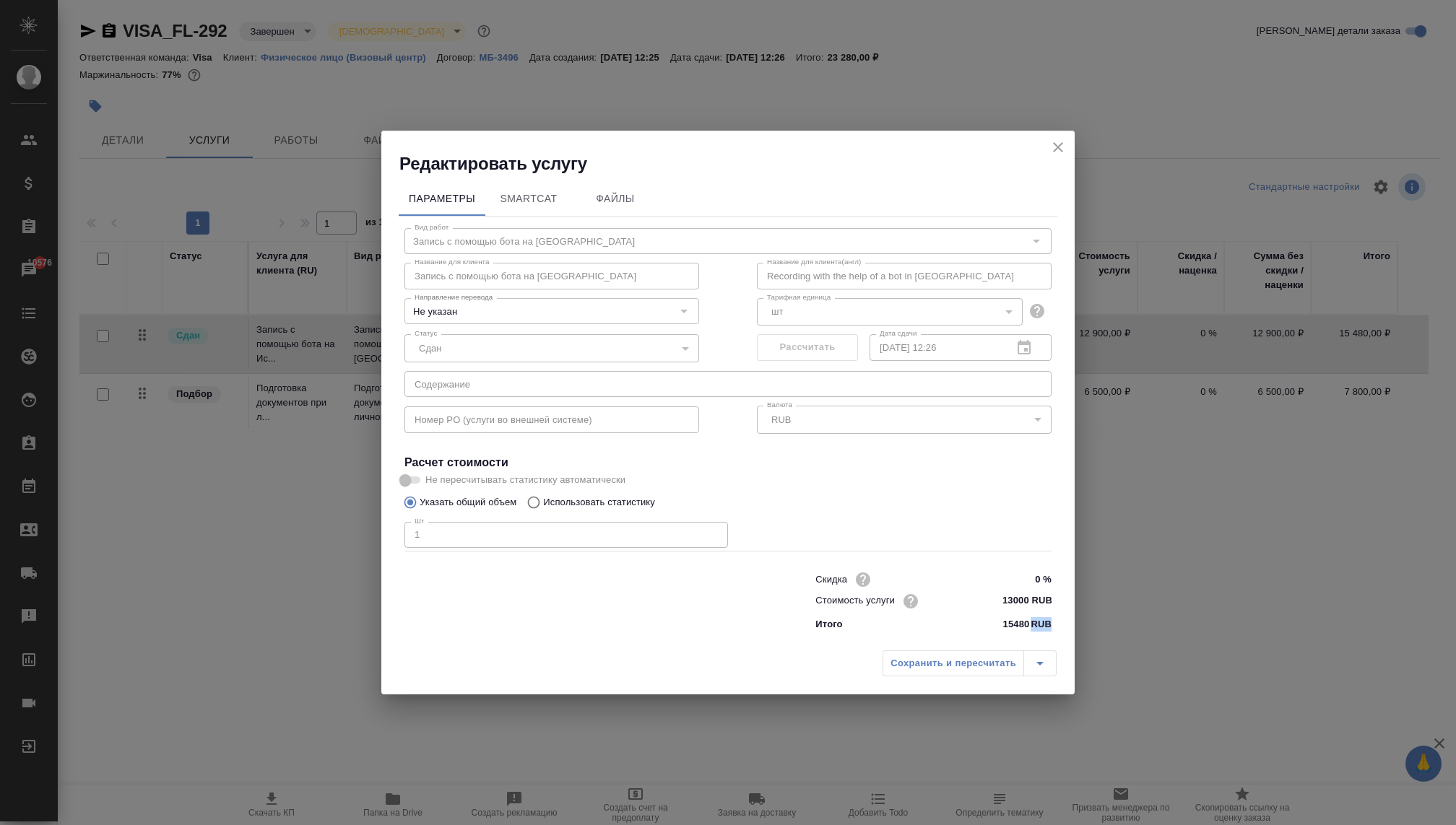
click at [954, 664] on div "Сохранить и пересчитать" at bounding box center [969, 663] width 174 height 26
click at [1045, 664] on div "Сохранить и пересчитать" at bounding box center [969, 663] width 174 height 26
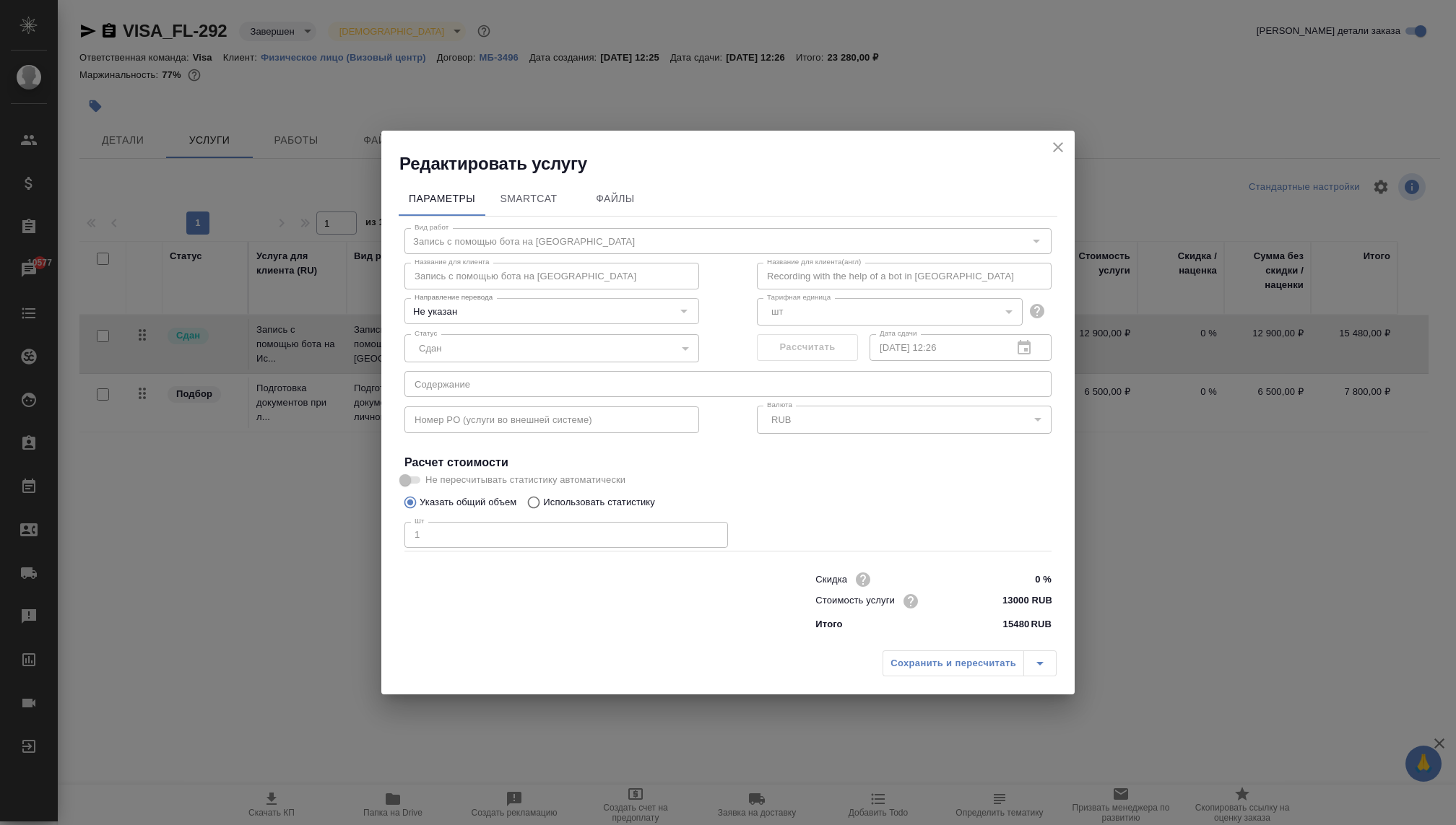
click at [1023, 664] on div "Сохранить и пересчитать" at bounding box center [969, 663] width 174 height 26
click at [1060, 137] on button "close" at bounding box center [1058, 147] width 21 height 21
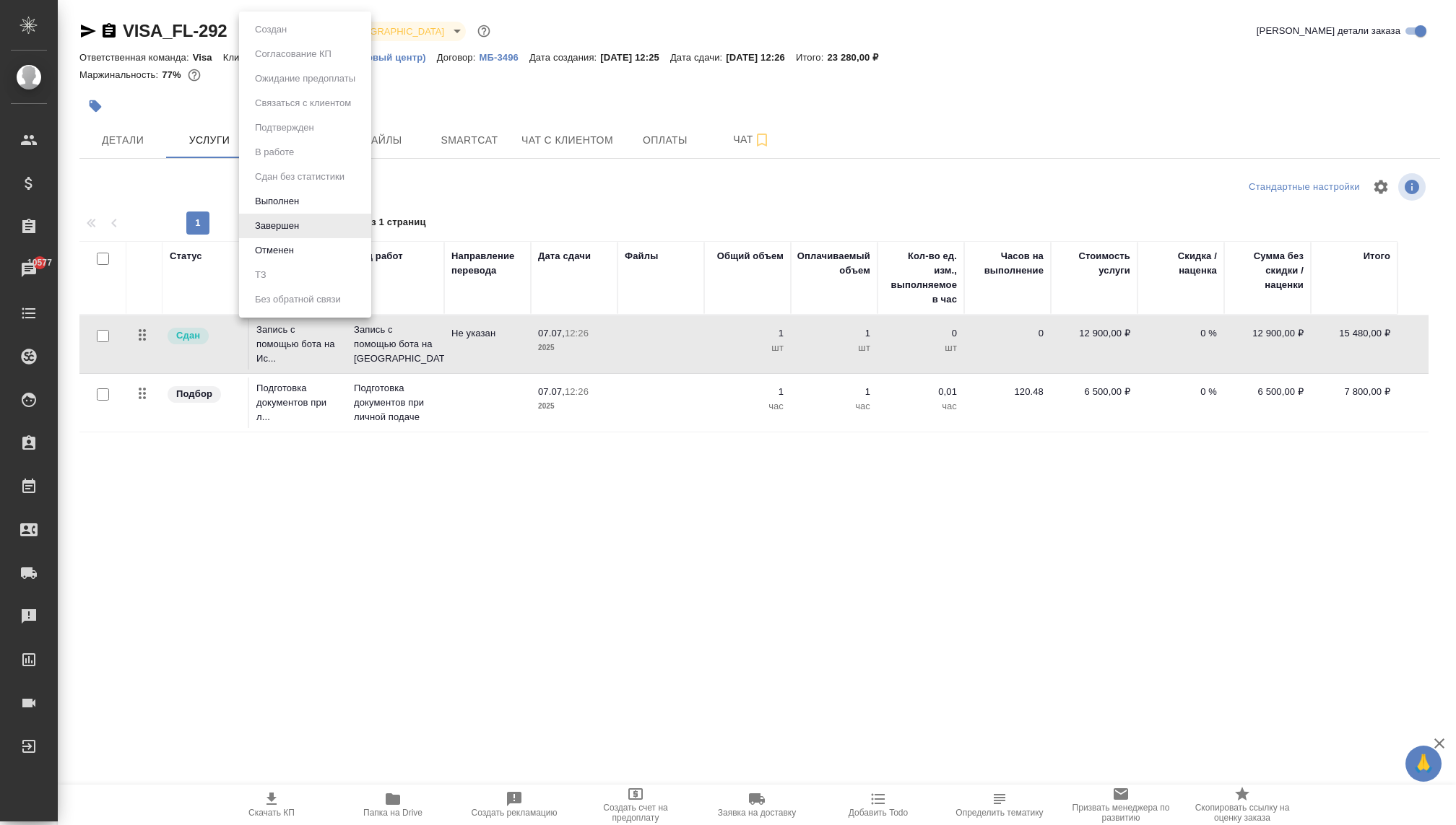
click at [291, 30] on body "🙏 .cls-1 fill:#fff; AWATERA Kovaleva Ekaterina Клиенты Спецификации Заказы 1057…" at bounding box center [728, 412] width 1456 height 825
click at [520, 87] on div at bounding box center [728, 412] width 1456 height 825
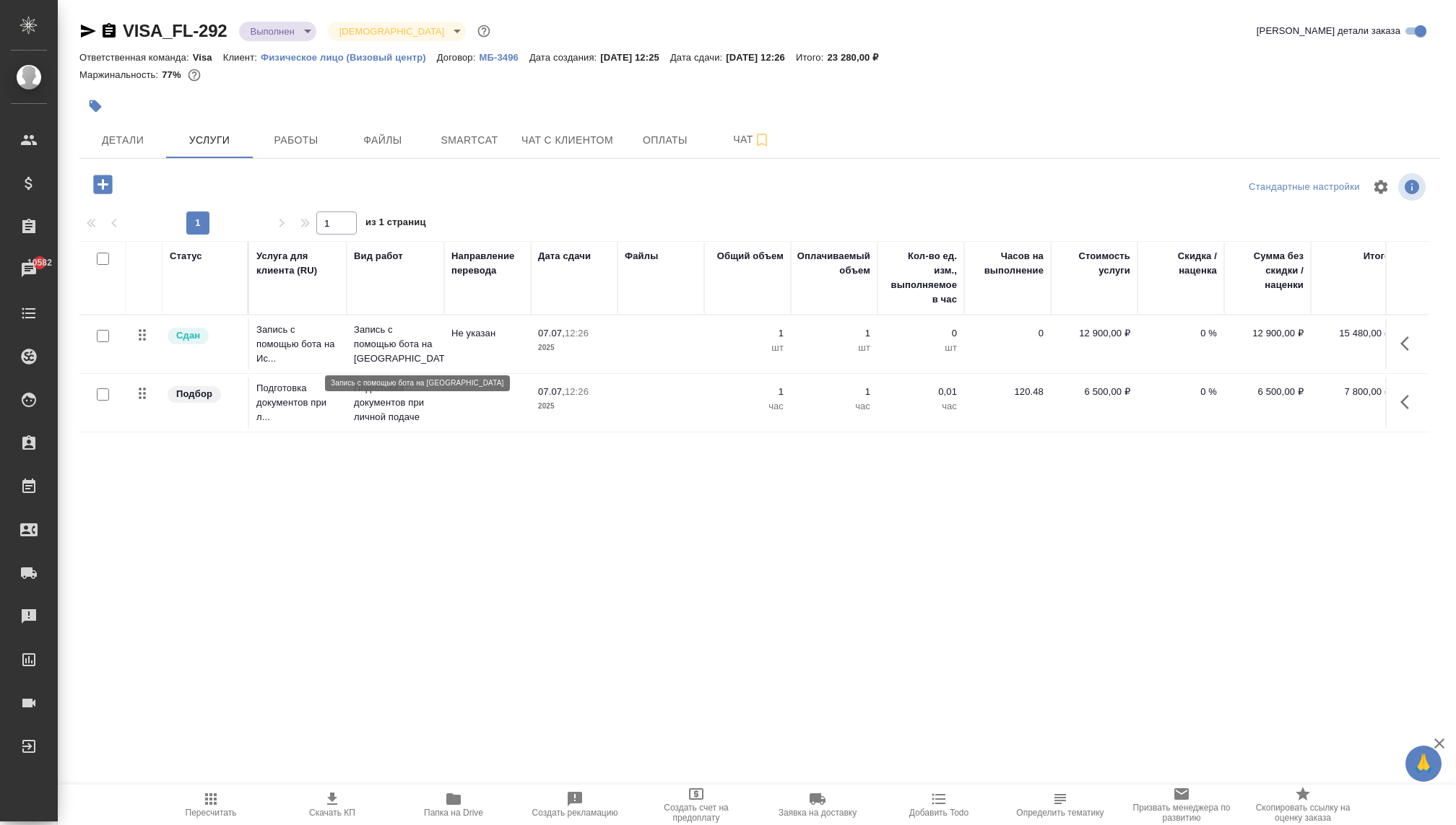
click at [367, 343] on p "Запись с помощью бота на [GEOGRAPHIC_DATA]" at bounding box center [395, 344] width 83 height 43
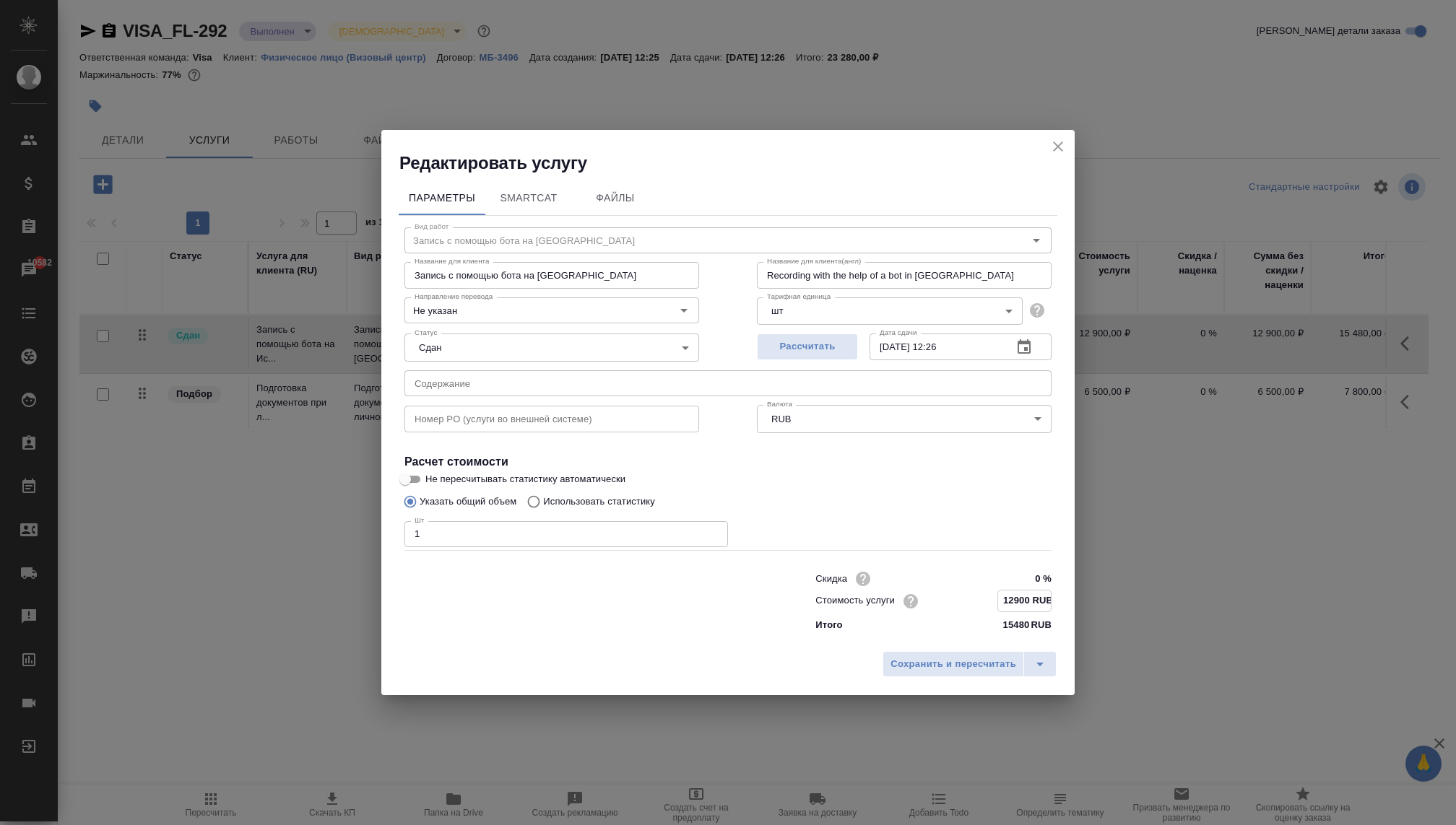
click at [1006, 598] on input "12900 RUB" at bounding box center [1024, 601] width 52 height 21
click at [1008, 598] on input "12900 RUB" at bounding box center [1024, 601] width 52 height 21
type input "14000 RUB"
click at [1002, 656] on span "Сохранить и пересчитать" at bounding box center [953, 665] width 126 height 17
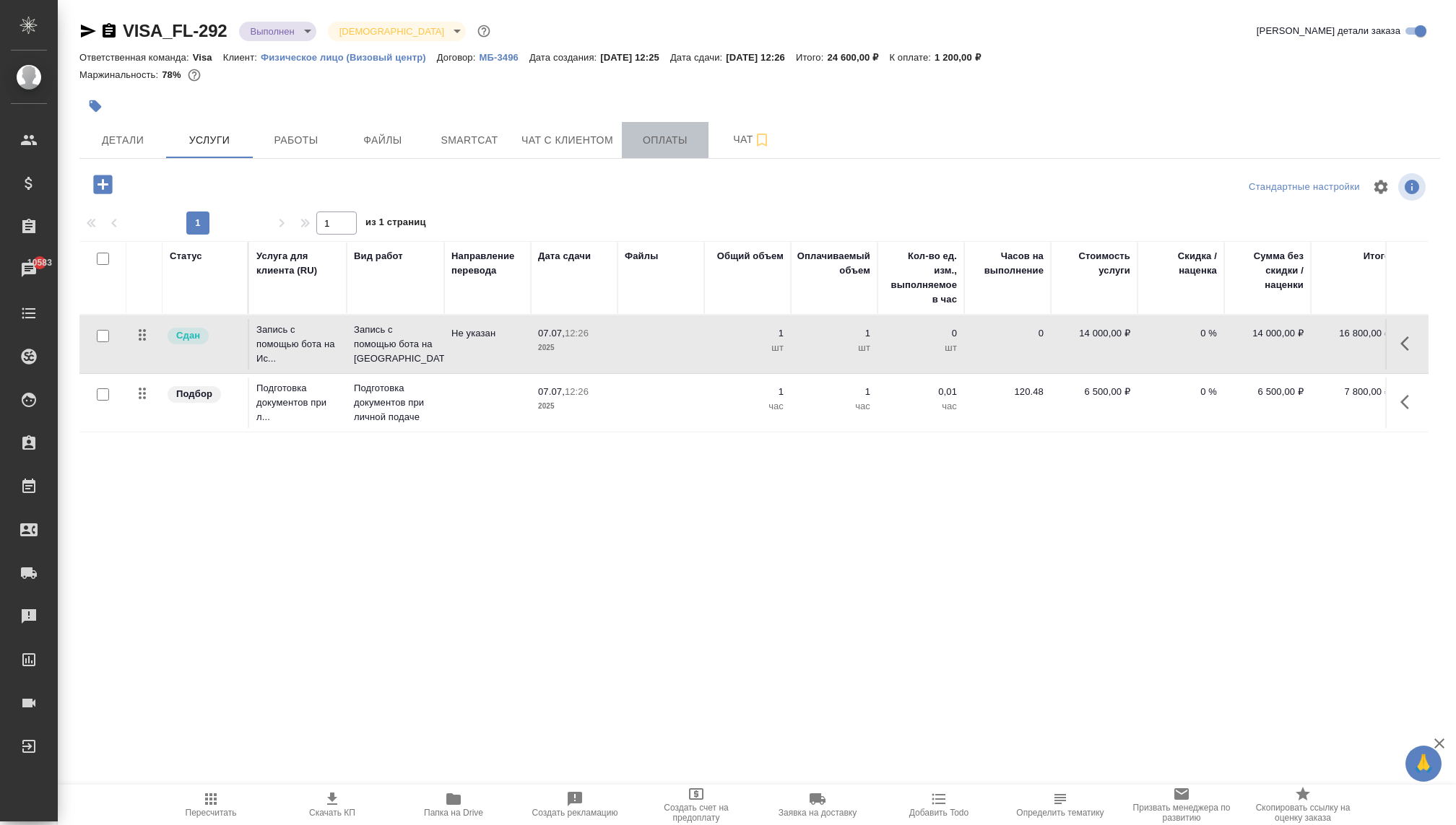
click at [626, 135] on button "Оплаты" at bounding box center [666, 139] width 87 height 36
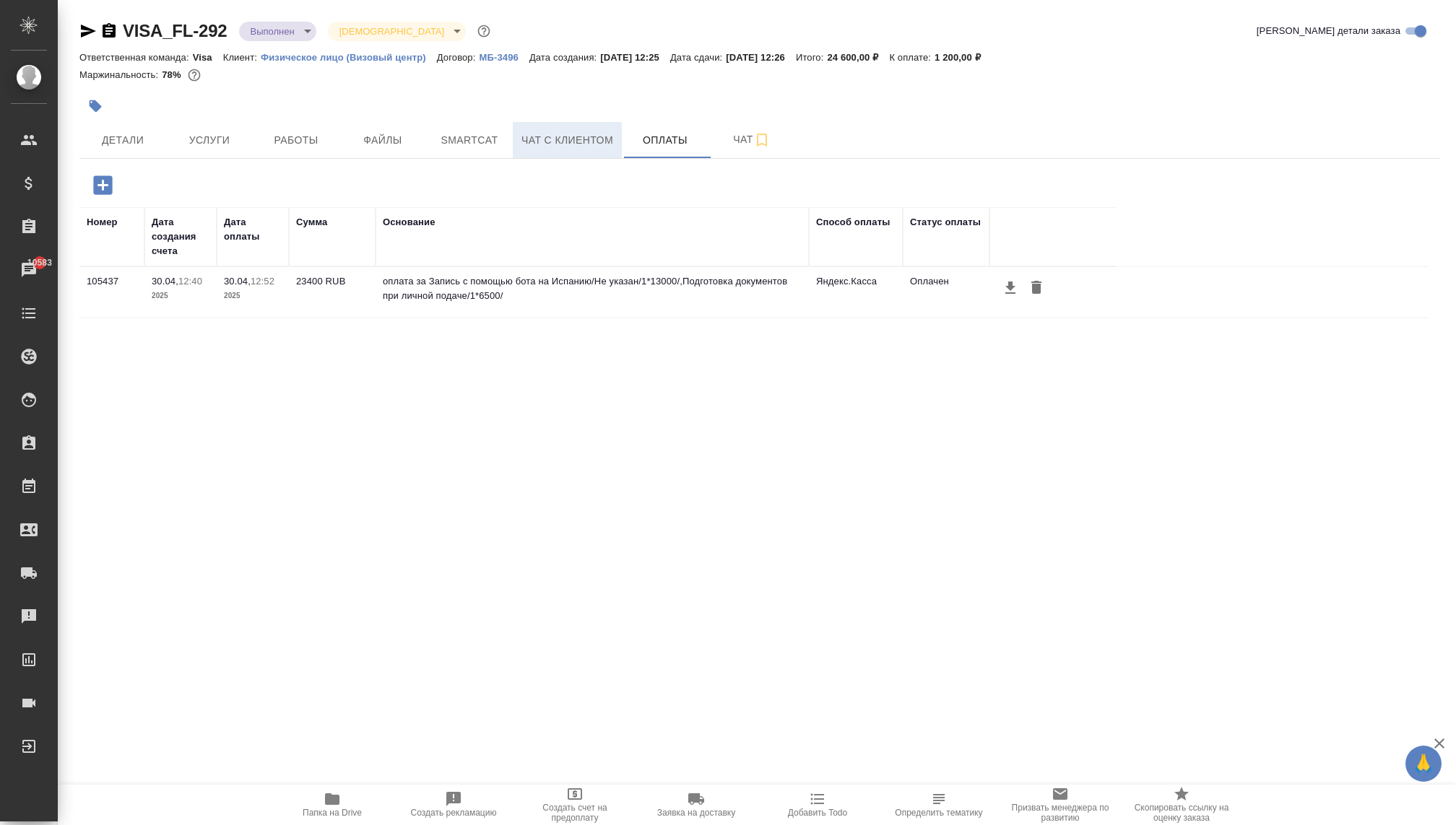
click at [574, 144] on span "Чат с клиентом" at bounding box center [567, 141] width 92 height 18
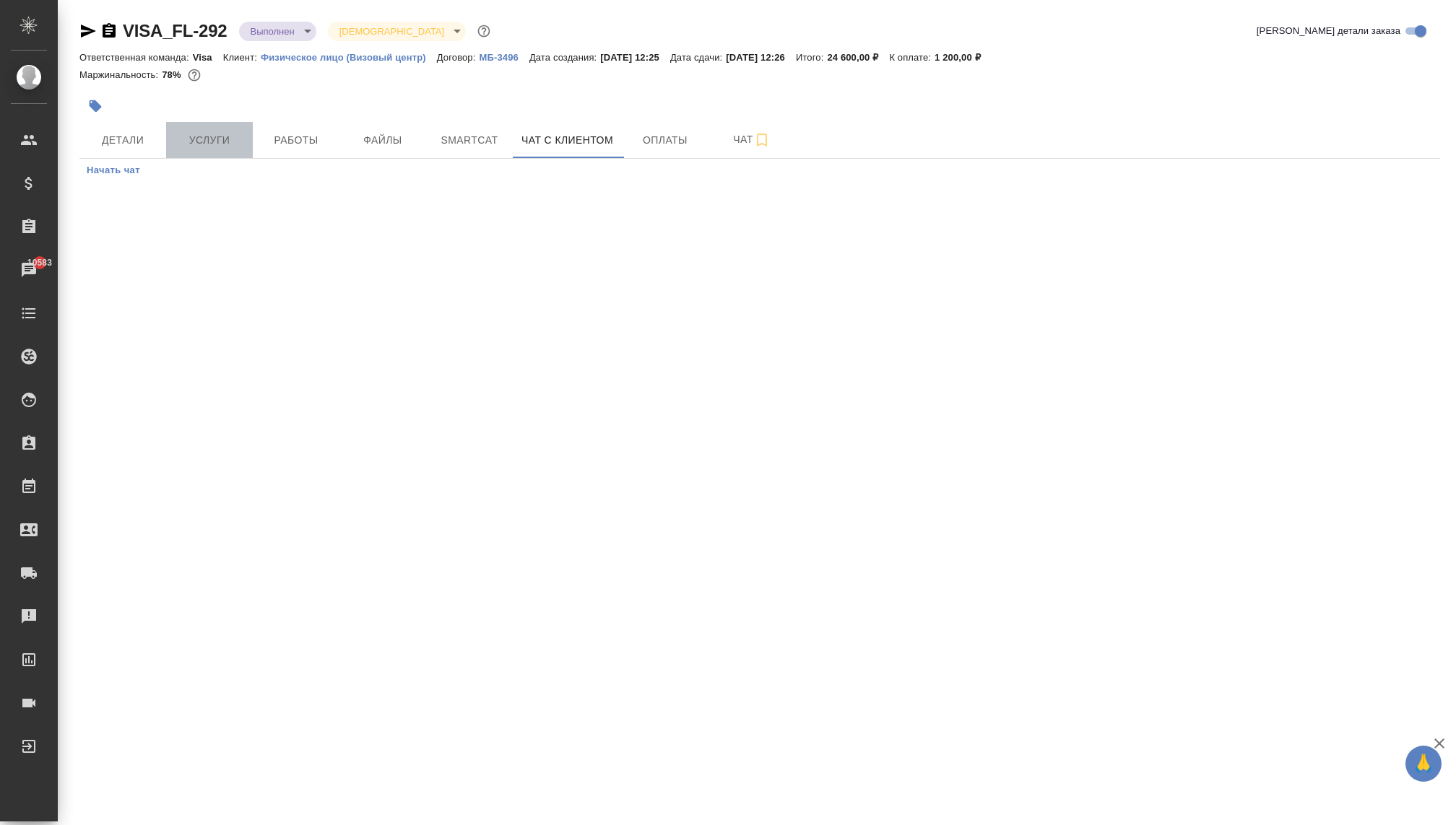
click at [233, 132] on span "Услуги" at bounding box center [209, 141] width 69 height 18
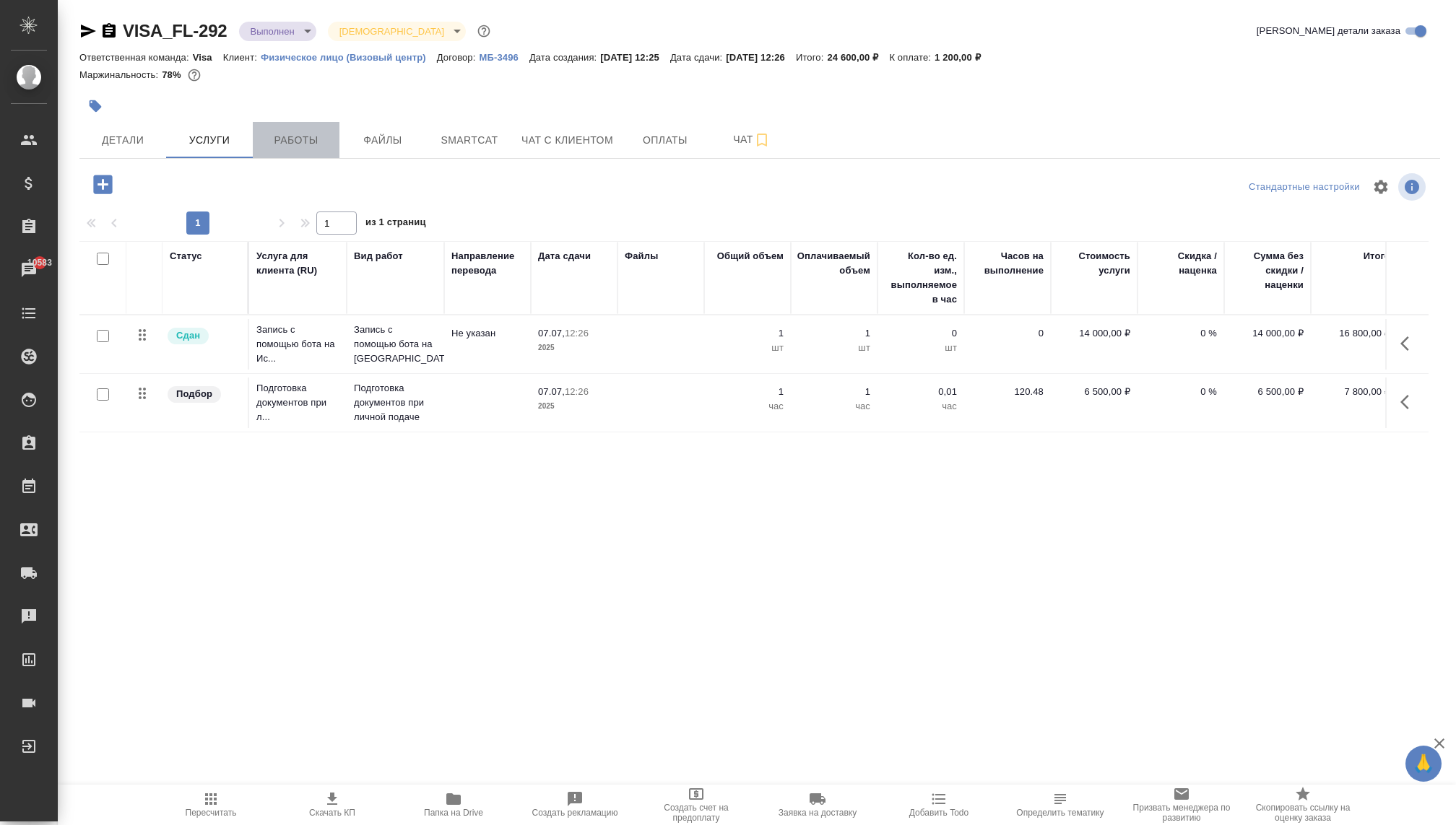
click at [302, 139] on span "Работы" at bounding box center [296, 141] width 69 height 18
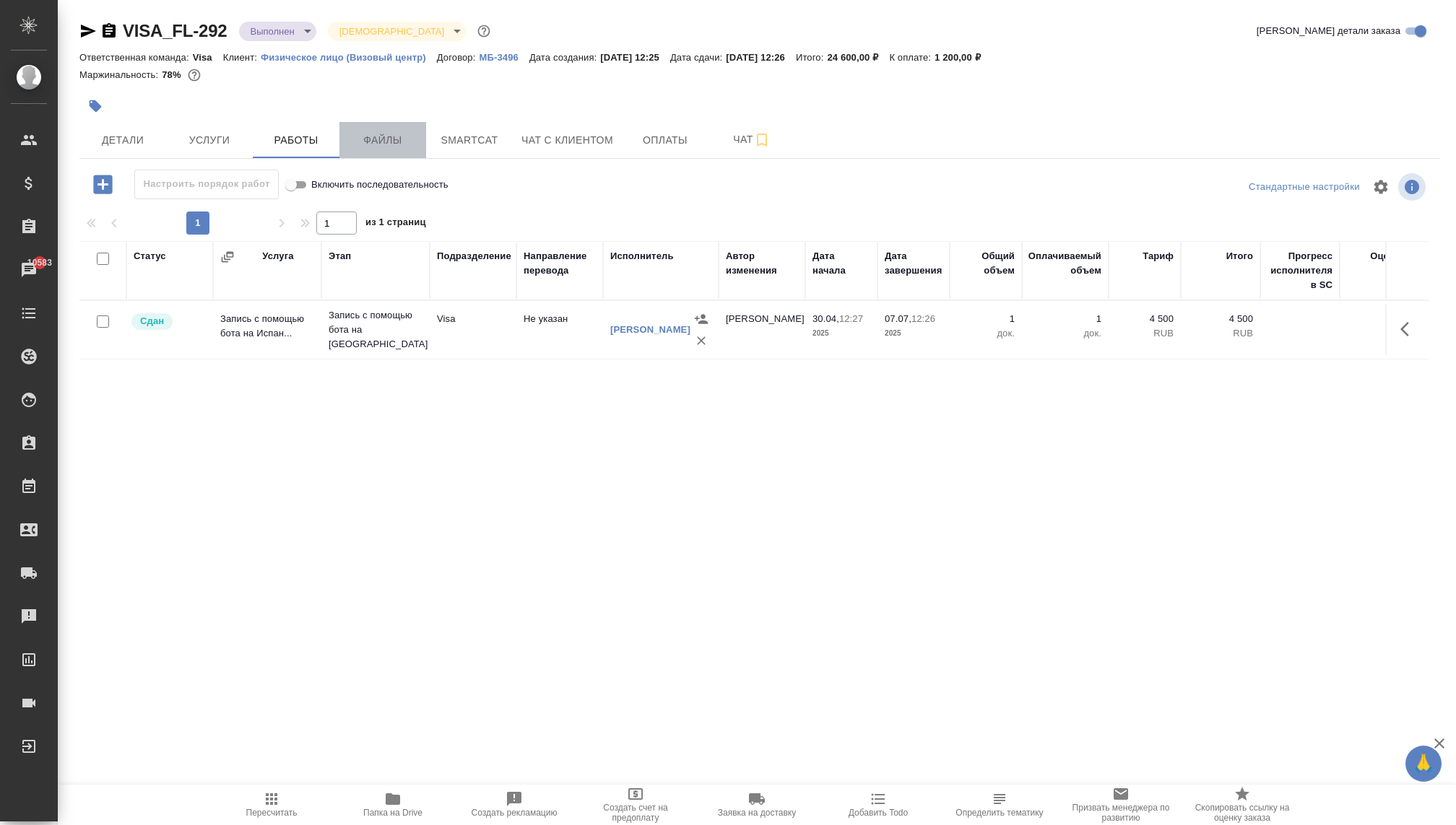
click at [350, 141] on span "Файлы" at bounding box center [383, 141] width 69 height 18
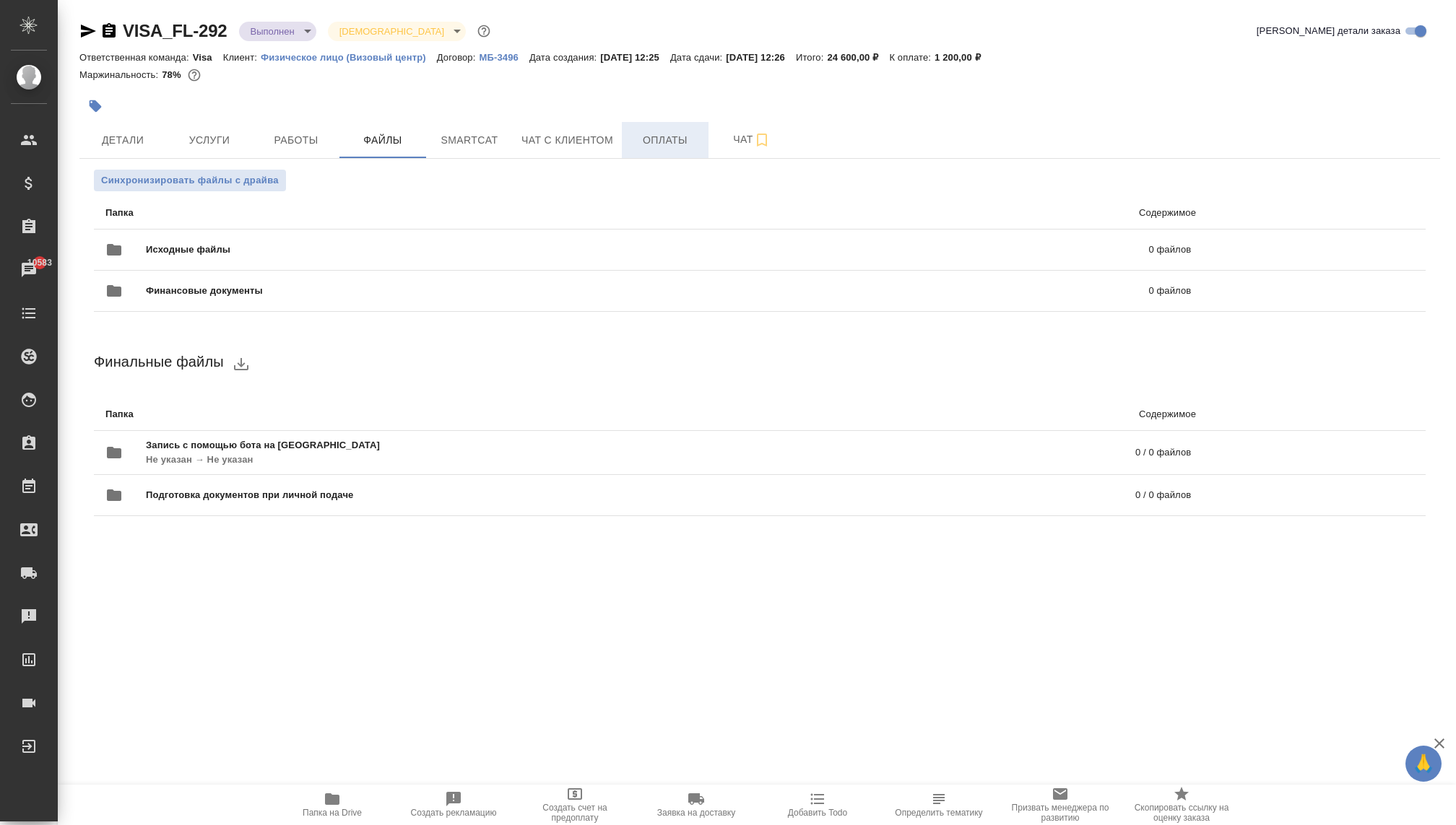
click at [634, 147] on span "Оплаты" at bounding box center [665, 141] width 69 height 18
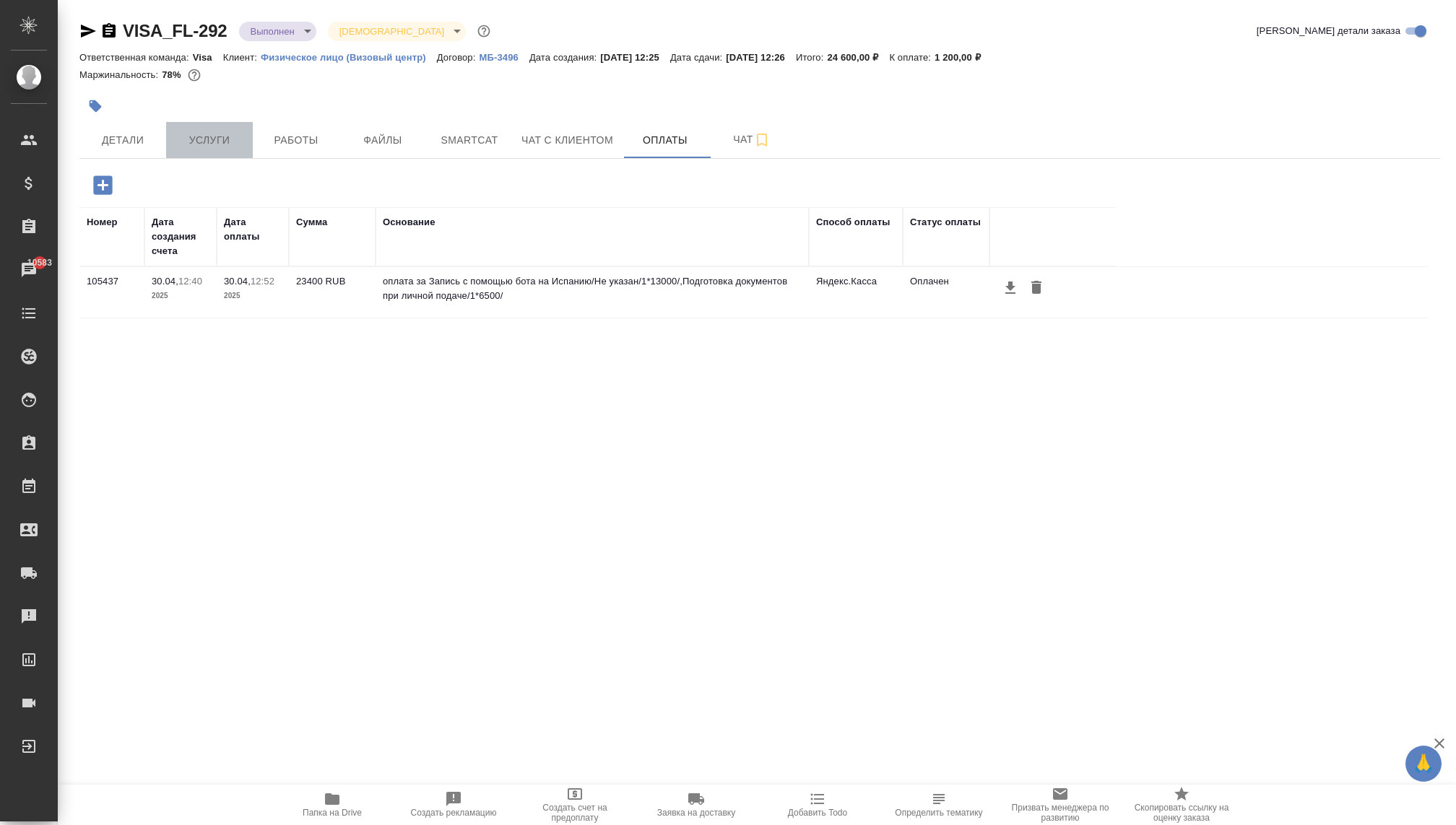
click at [199, 134] on span "Услуги" at bounding box center [209, 141] width 69 height 18
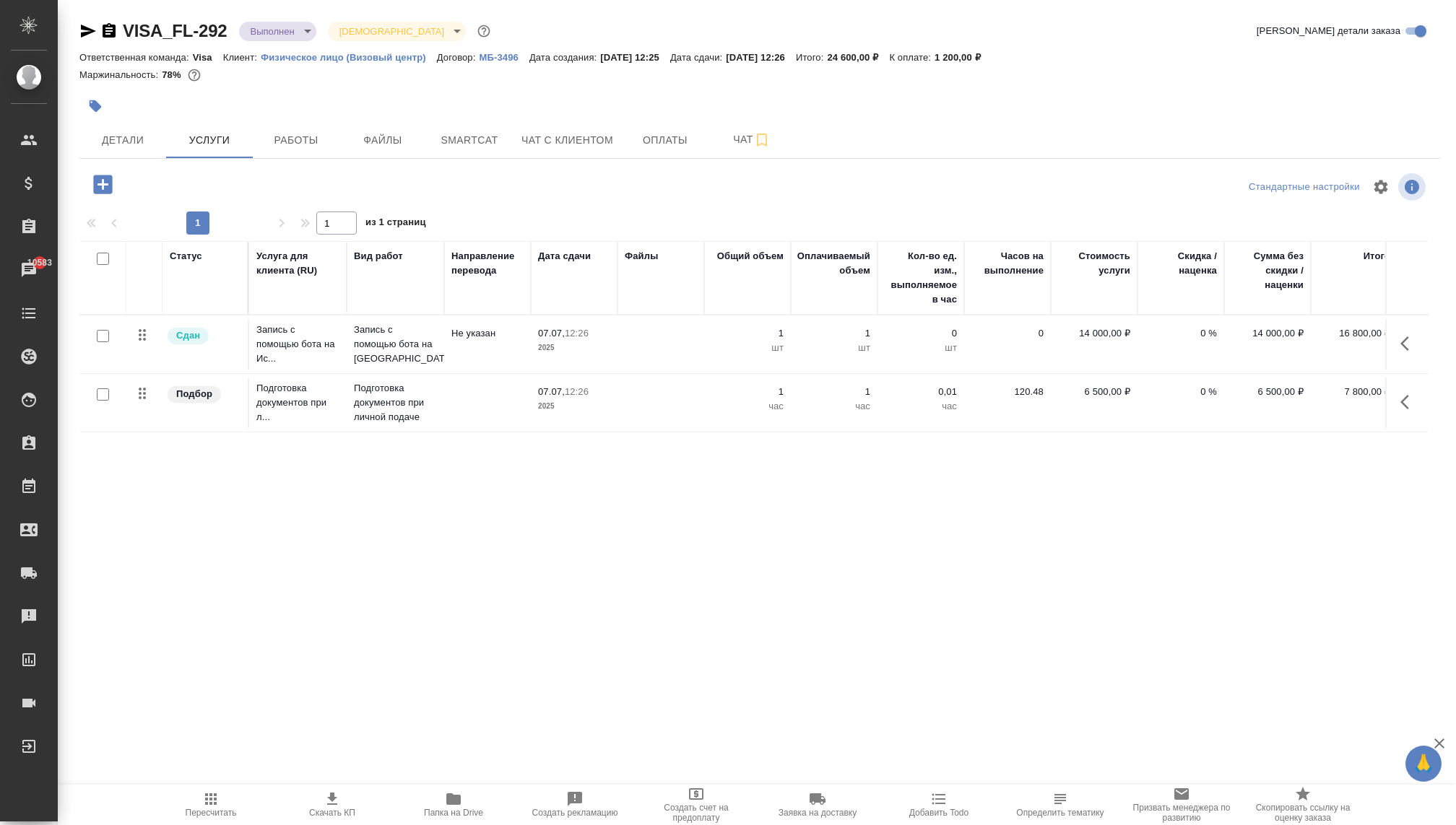
click at [1078, 344] on td "14 000,00 ₽" at bounding box center [1094, 344] width 87 height 50
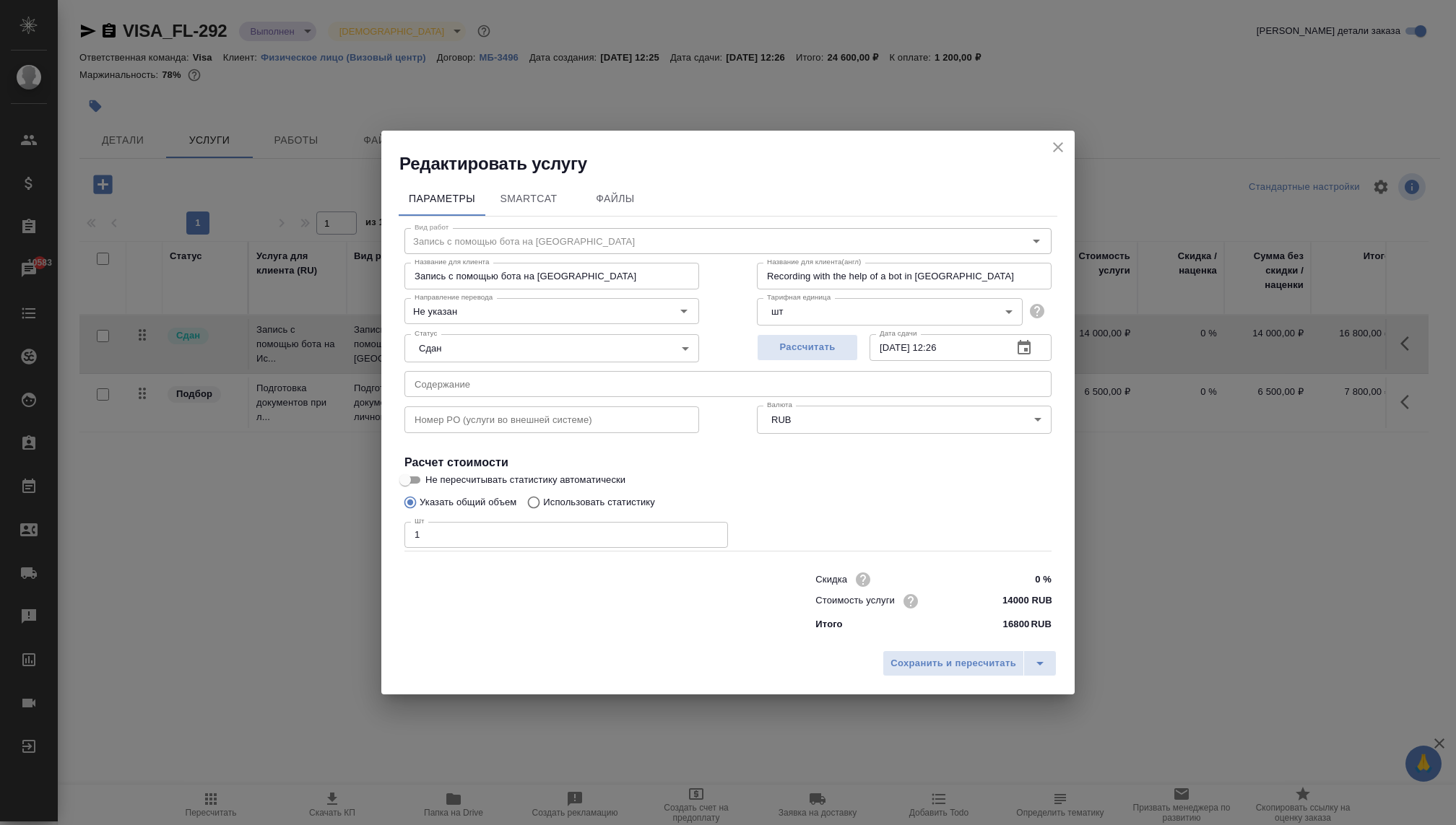
click at [1012, 602] on input "14000 RUB" at bounding box center [1024, 601] width 54 height 21
type input "13000 RUB"
click at [985, 678] on div "Сохранить и пересчитать" at bounding box center [727, 669] width 693 height 51
click at [984, 671] on span "Сохранить и пересчитать" at bounding box center [953, 664] width 126 height 17
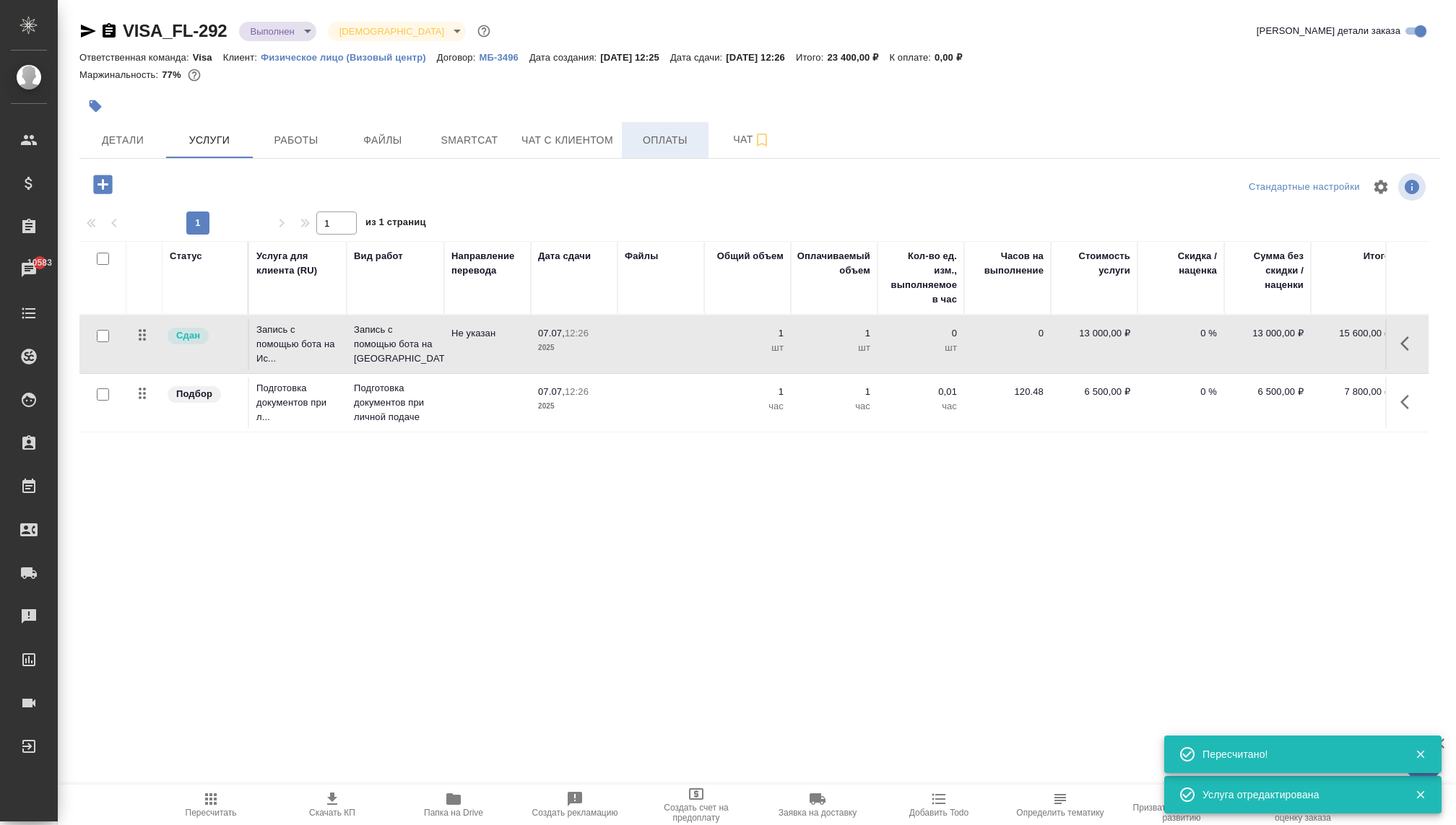
click at [673, 146] on span "Оплаты" at bounding box center [665, 141] width 69 height 18
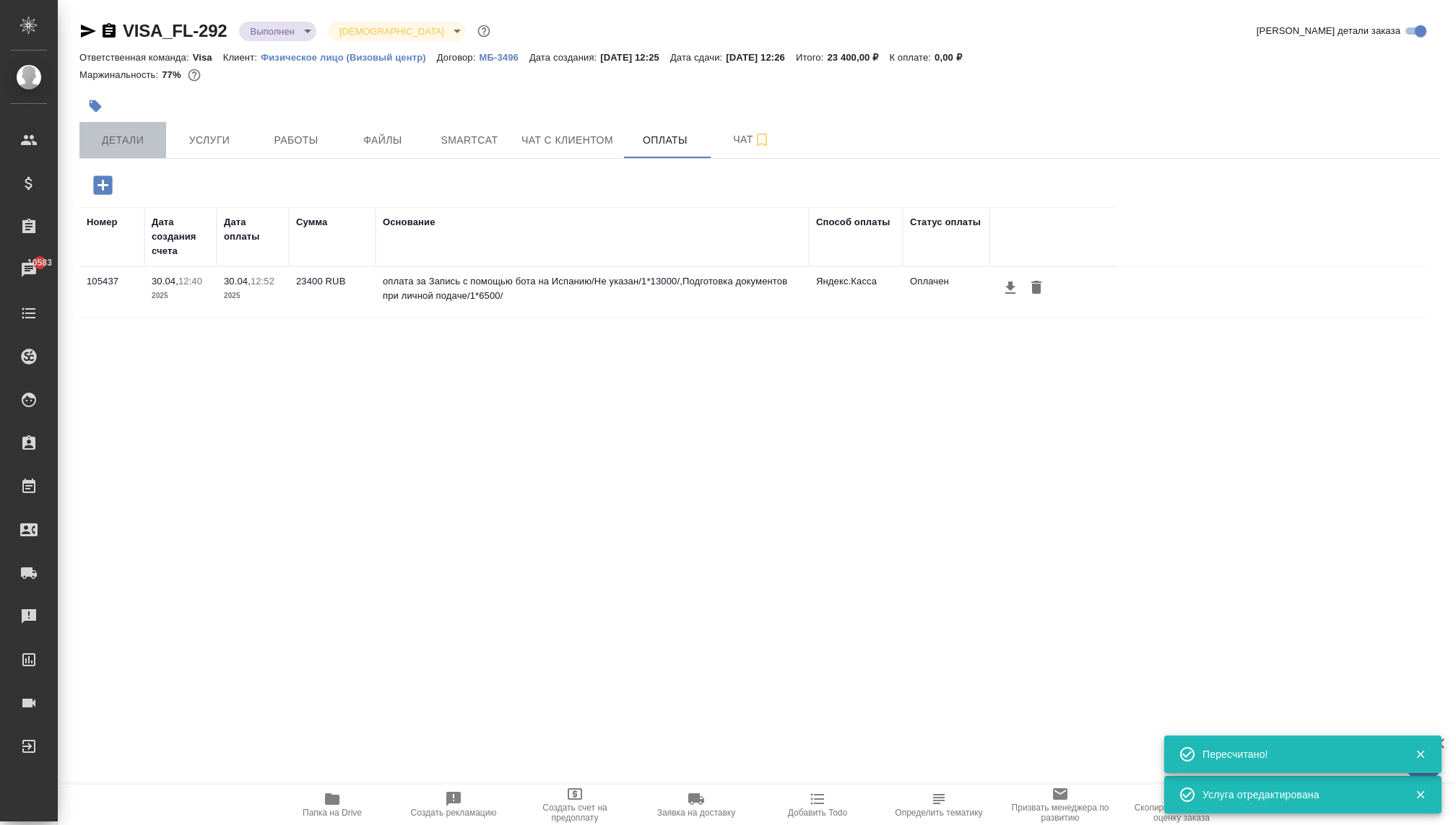
click at [126, 143] on span "Детали" at bounding box center [122, 141] width 69 height 18
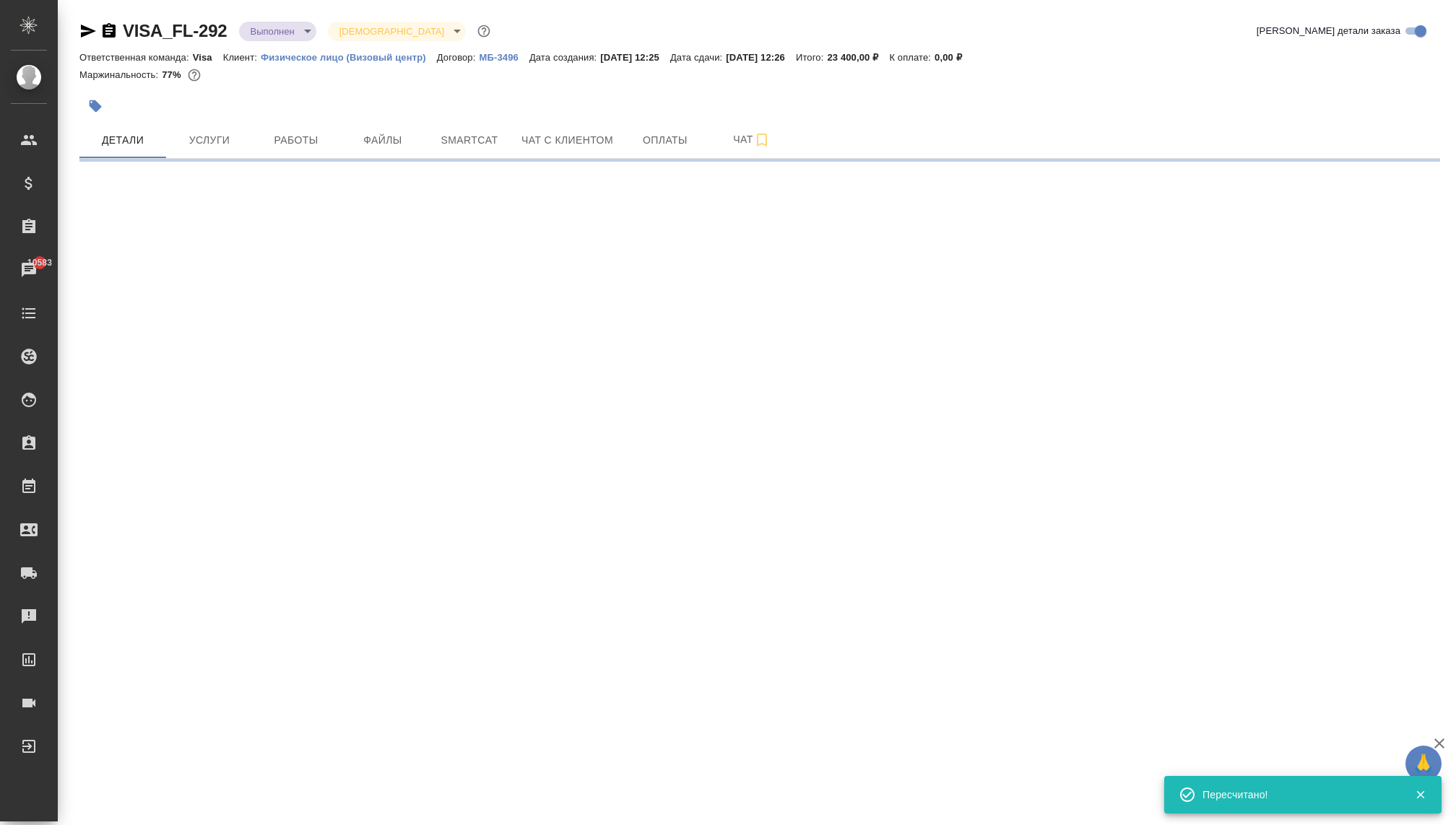
select select "RU"
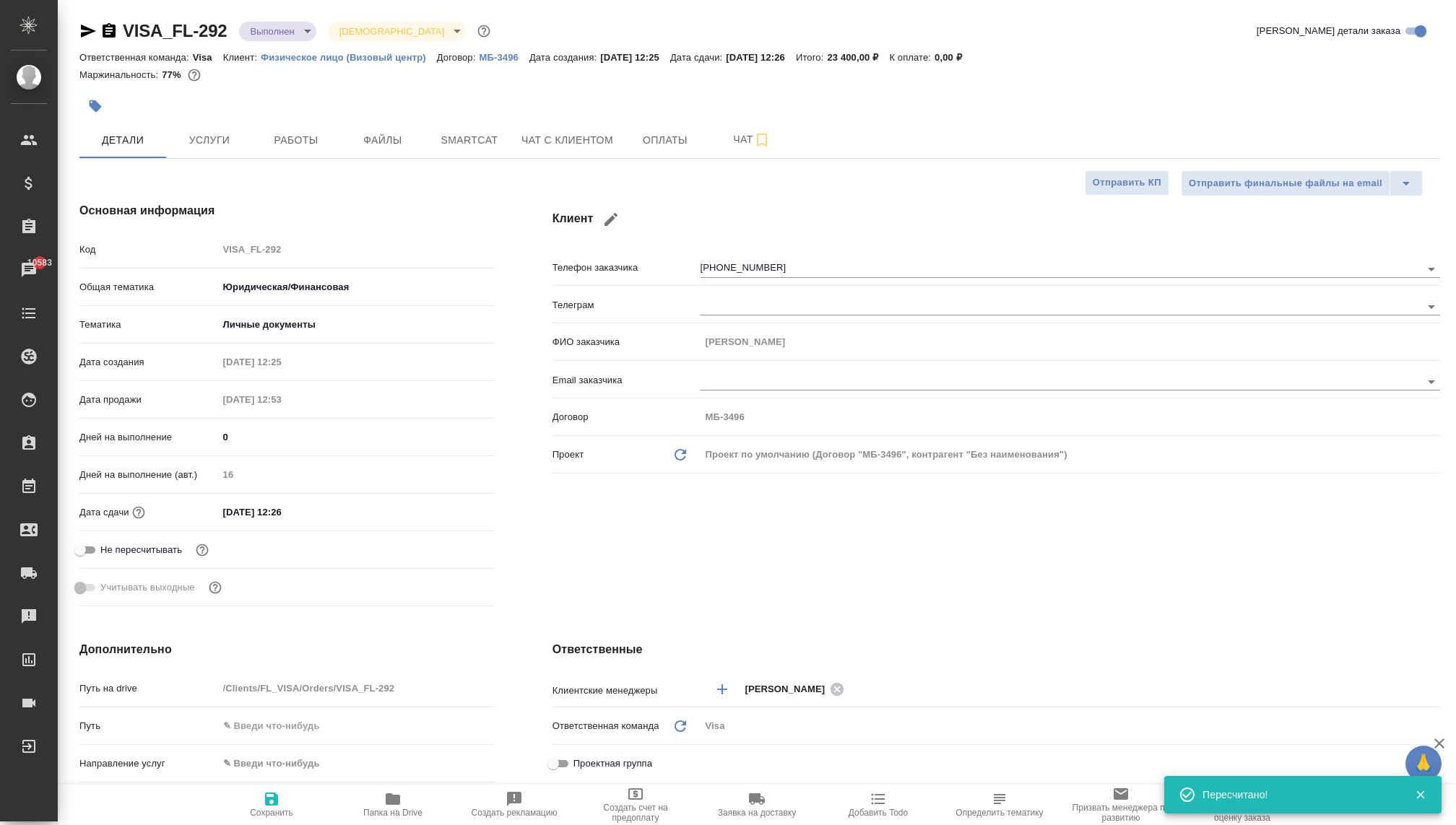
type textarea "x"
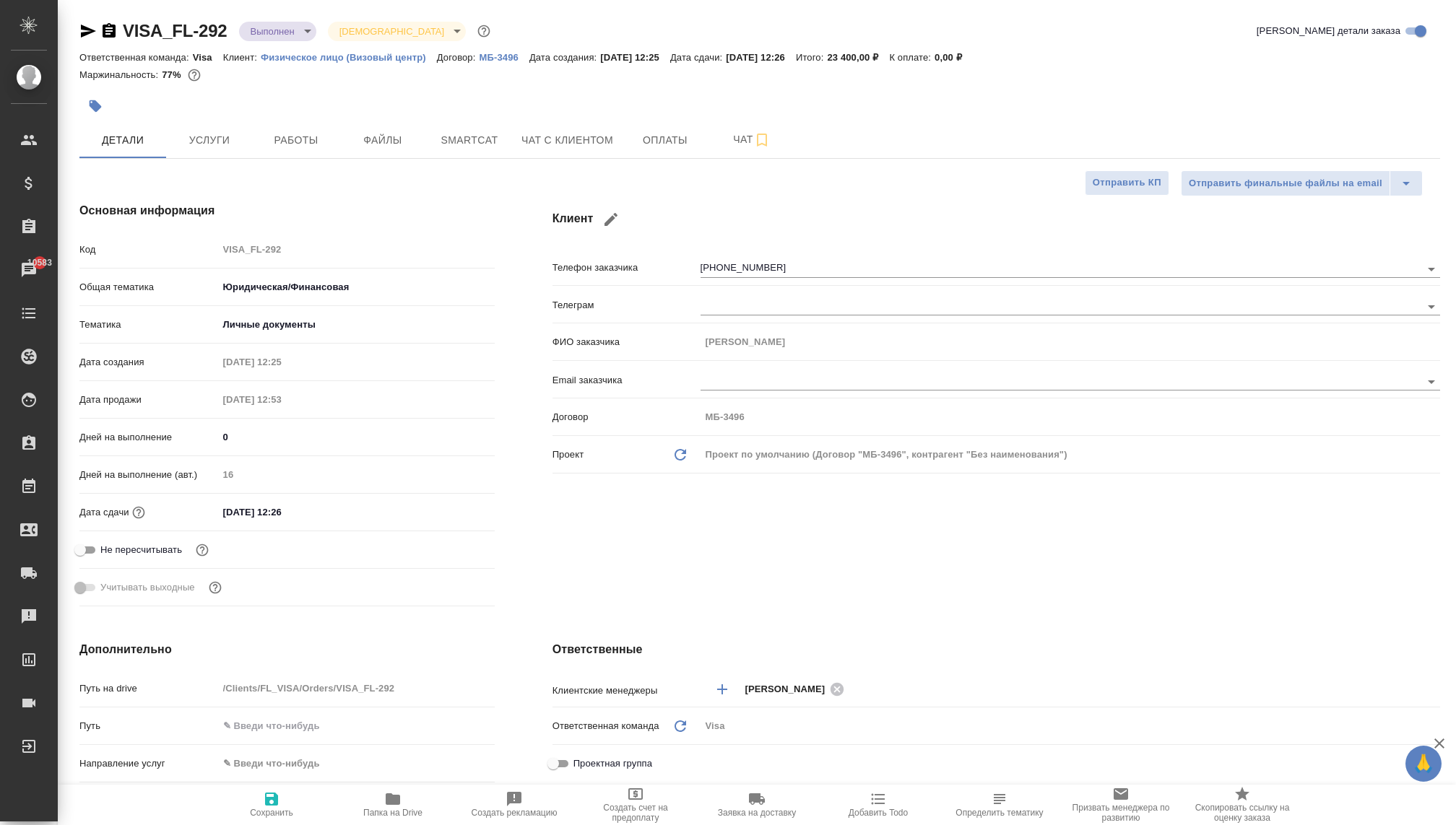
click at [299, 36] on body "🙏 .cls-1 fill:#fff; AWATERA Kovaleva Ekaterina Клиенты Спецификации Заказы 1058…" at bounding box center [728, 412] width 1456 height 825
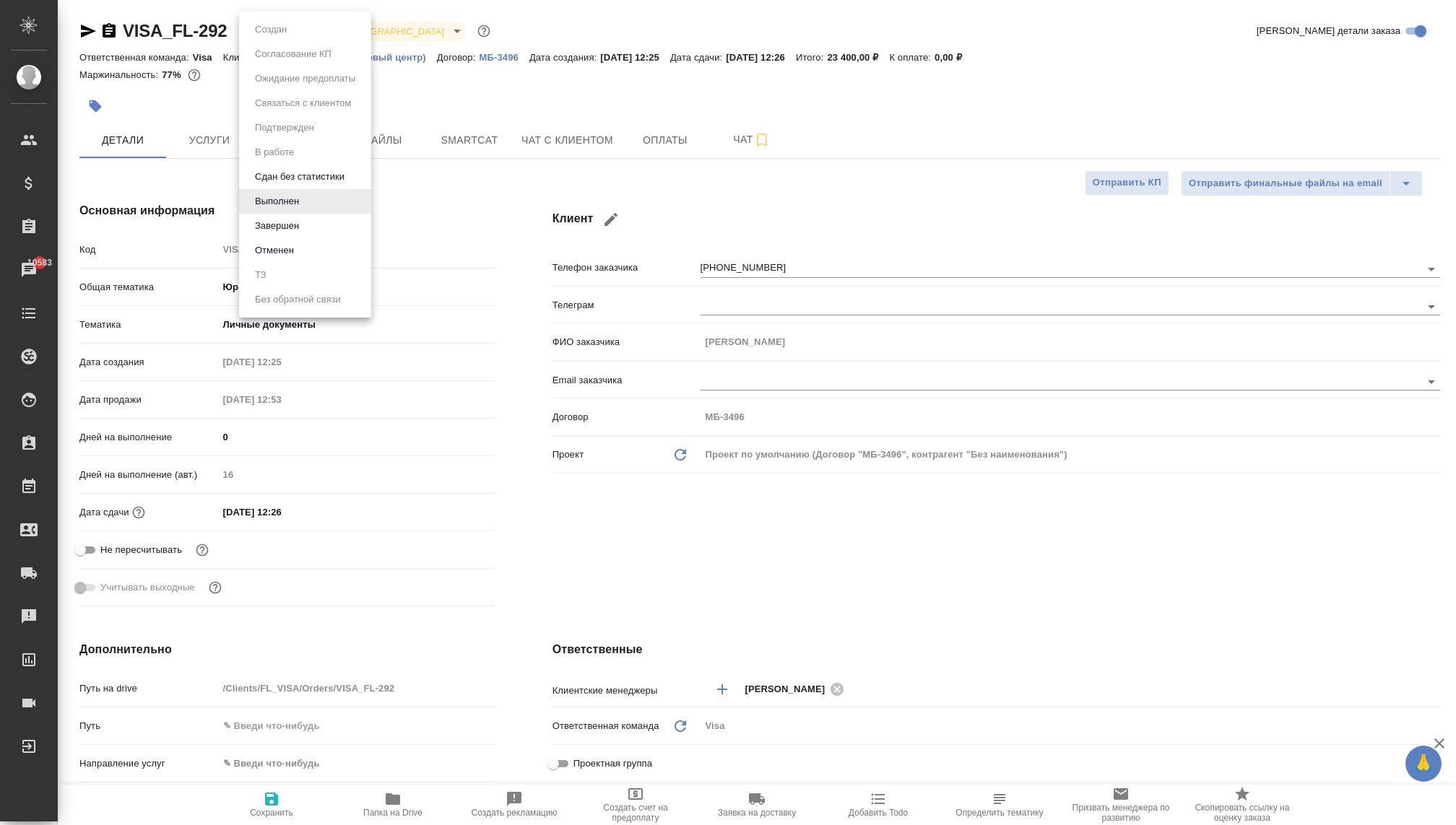
type textarea "x"
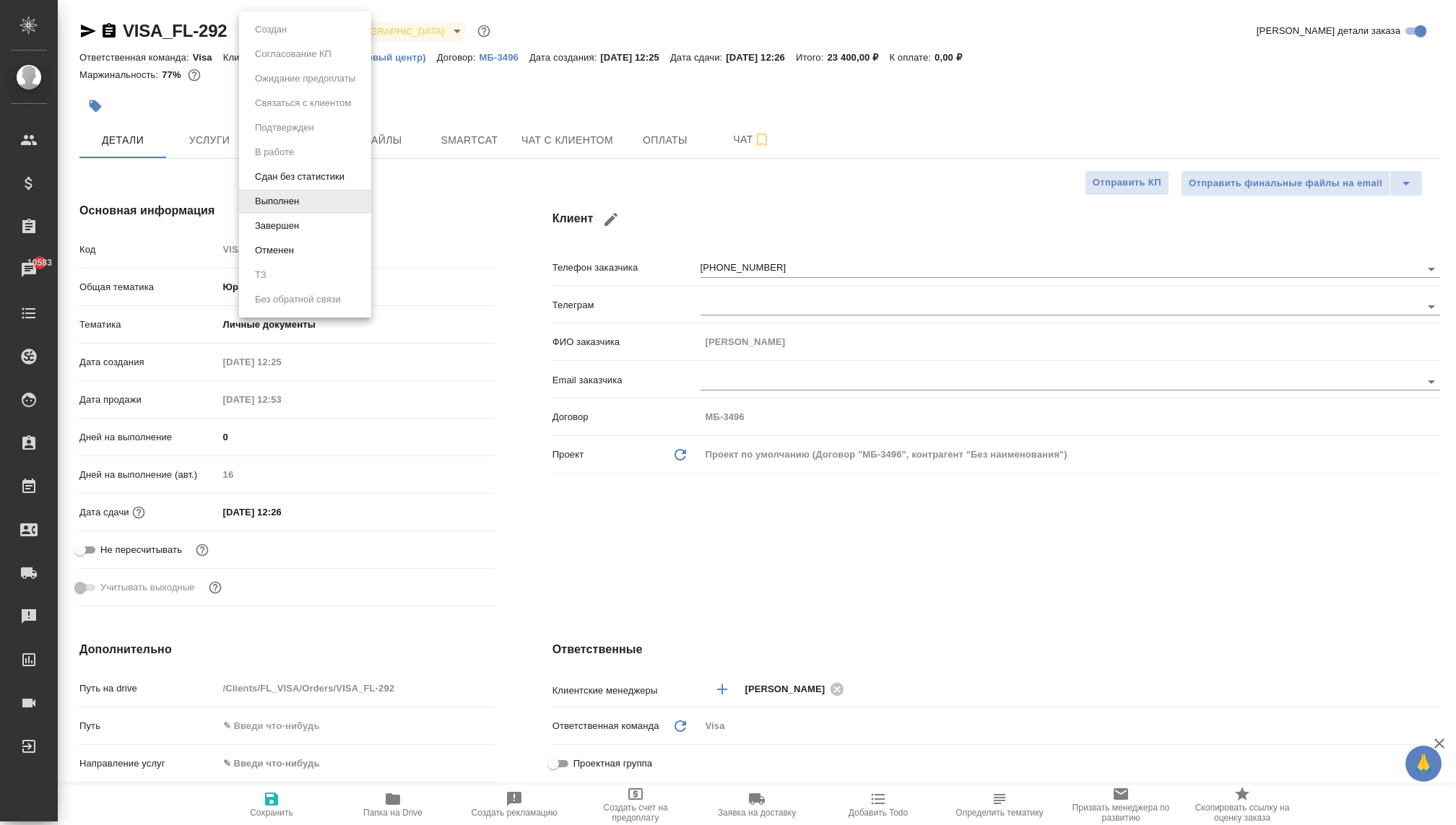
type textarea "x"
click at [282, 225] on button "Завершен" at bounding box center [276, 226] width 52 height 16
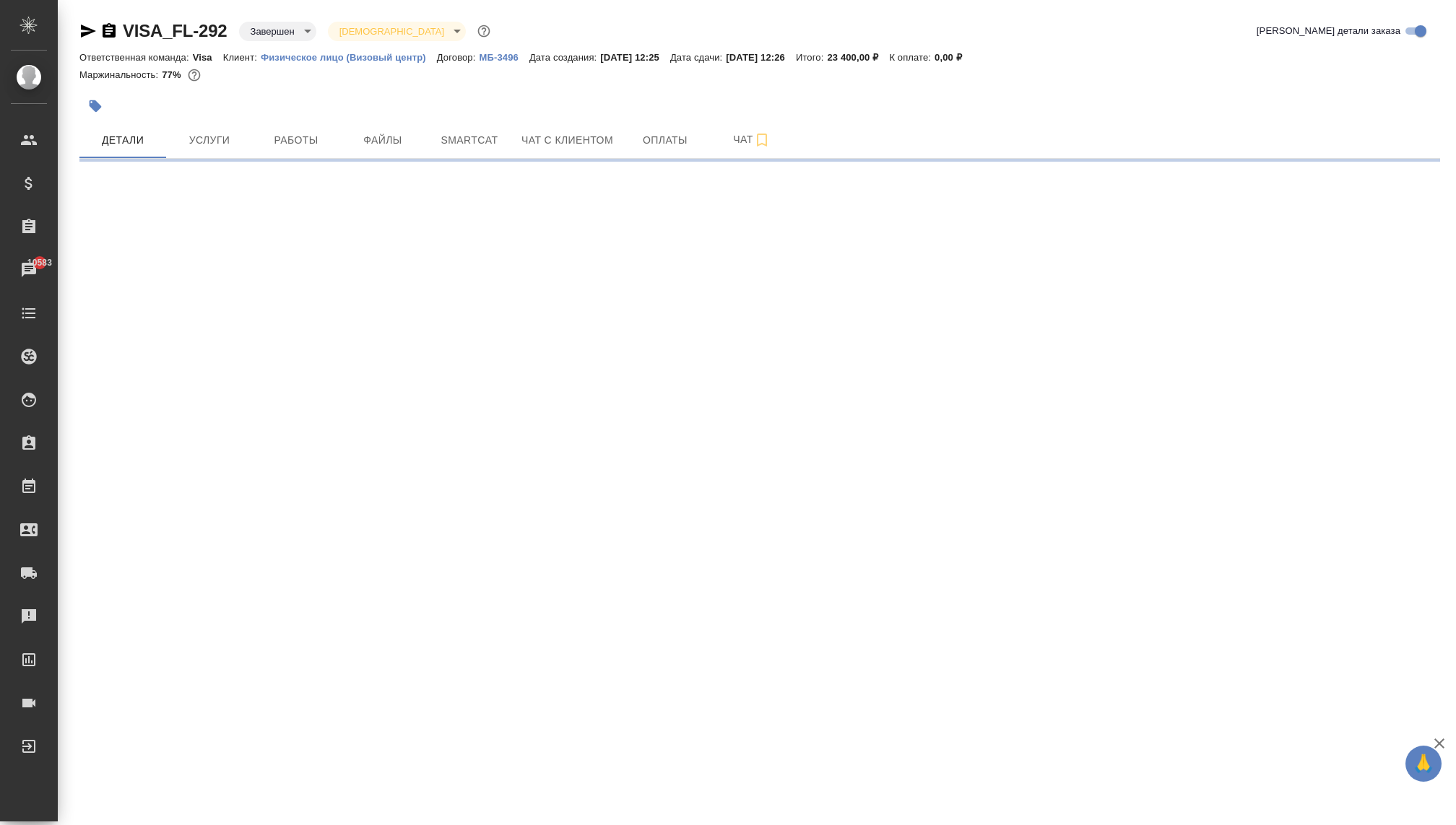
select select "RU"
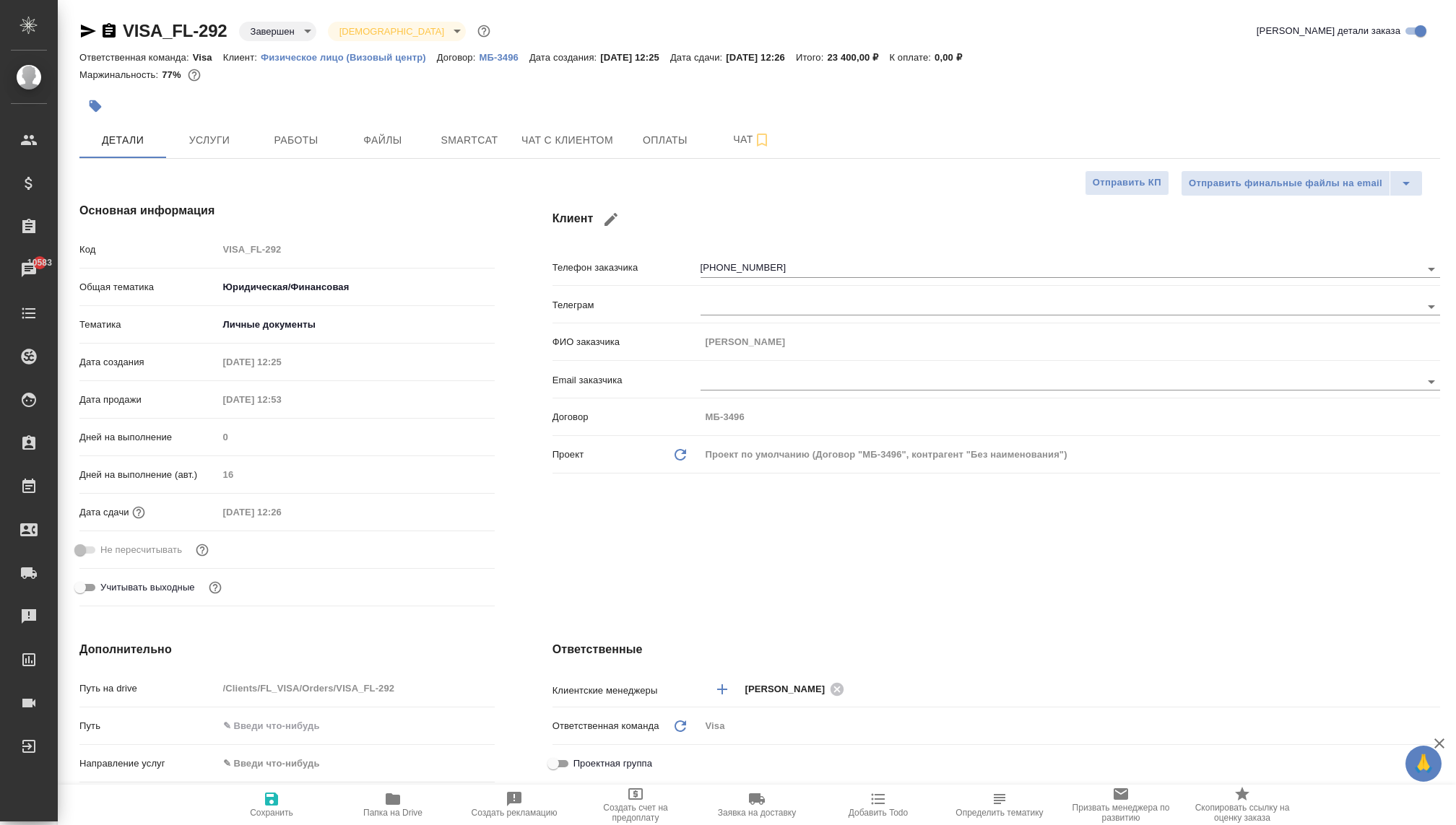
type textarea "x"
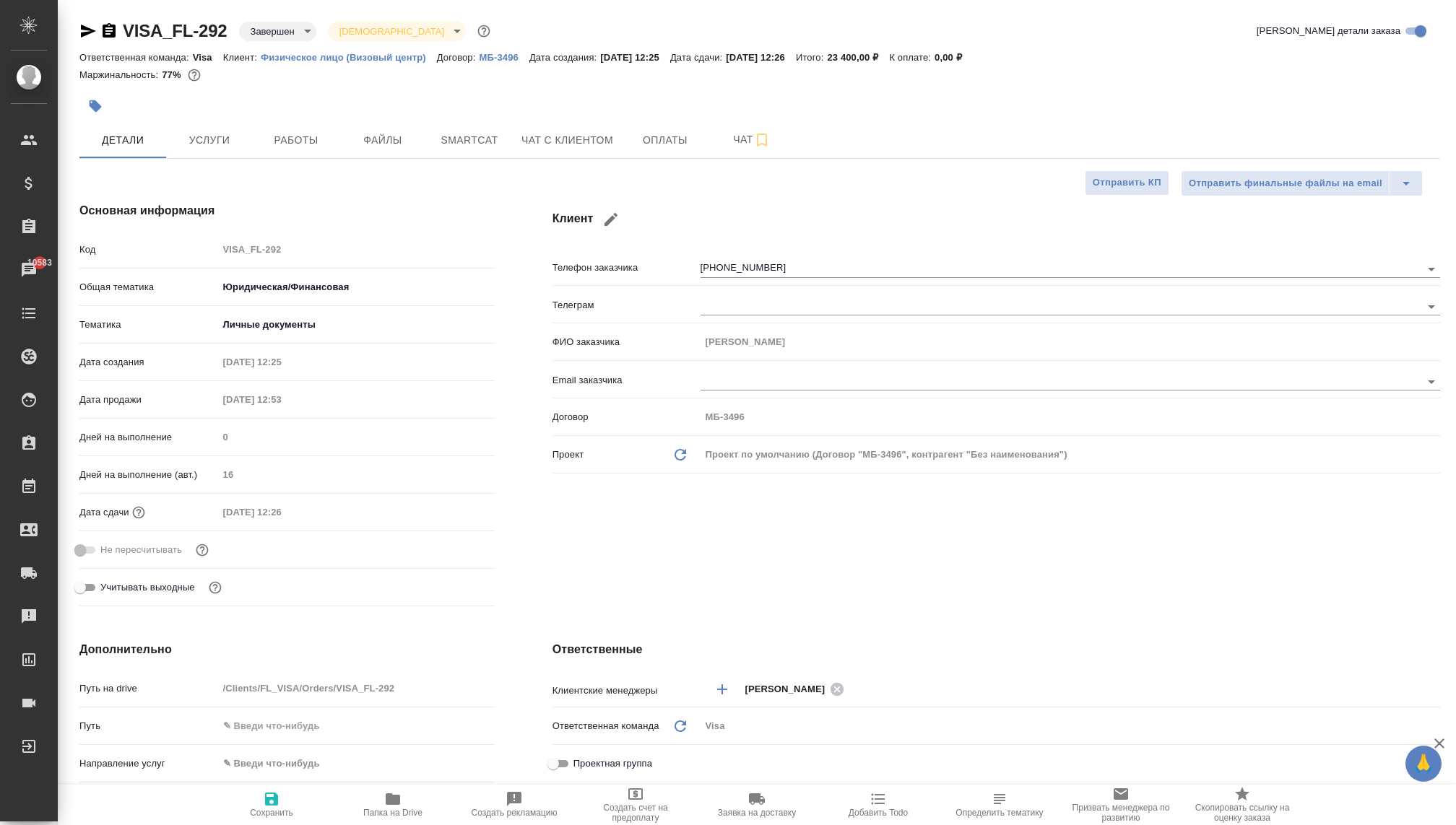
type textarea "x"
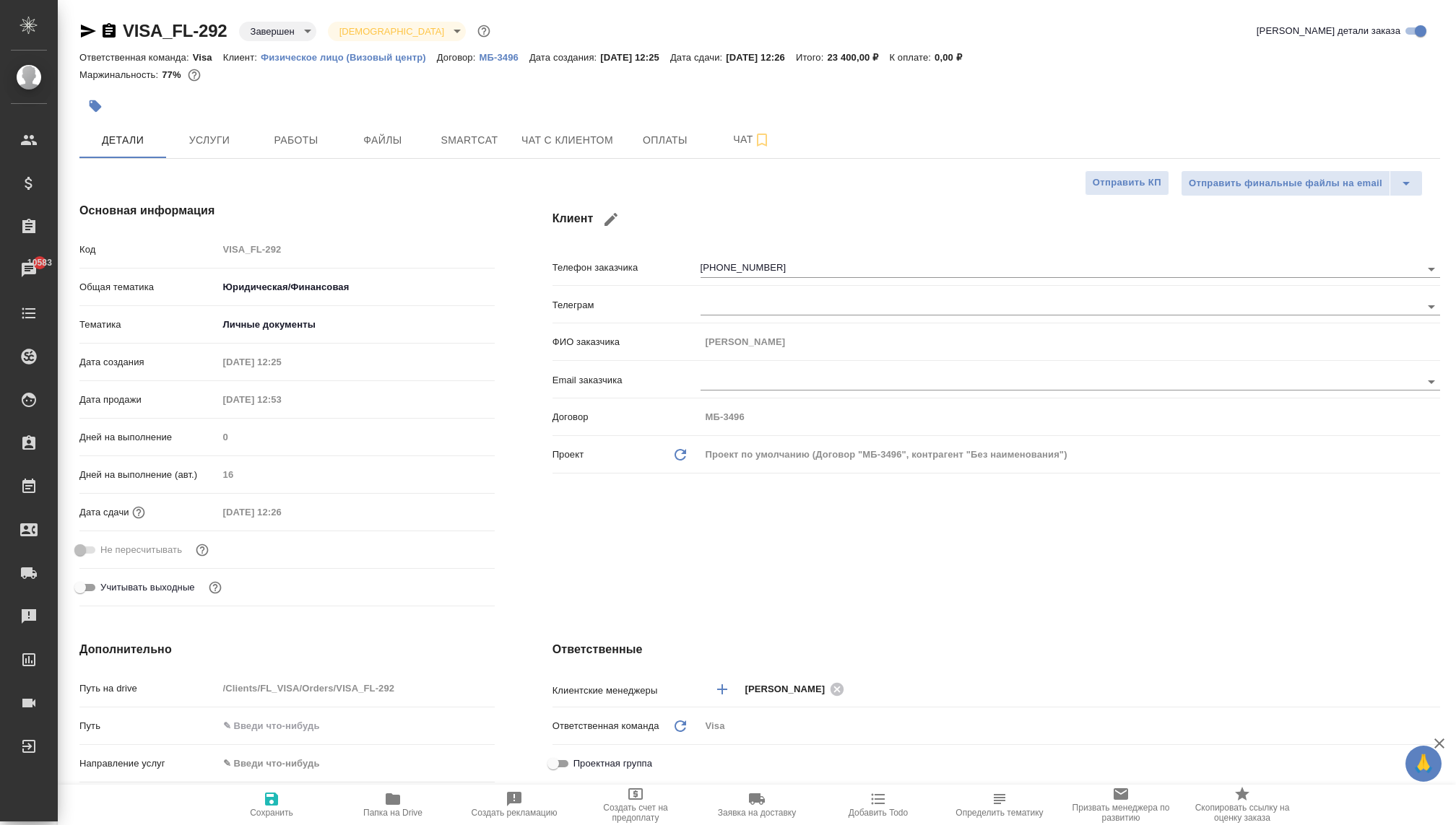
type textarea "x"
